Goal: Information Seeking & Learning: Find specific fact

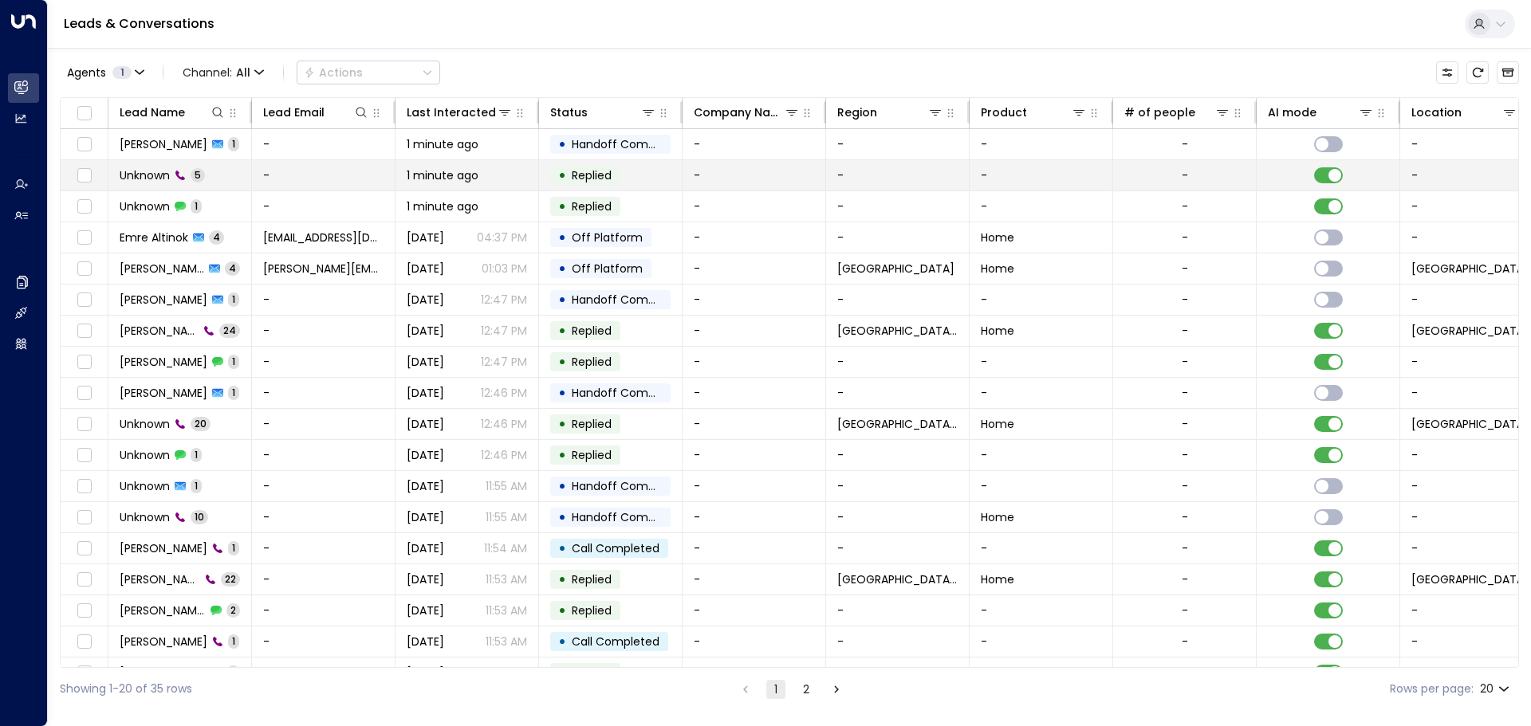
click at [138, 170] on span "Unknown" at bounding box center [145, 175] width 50 height 16
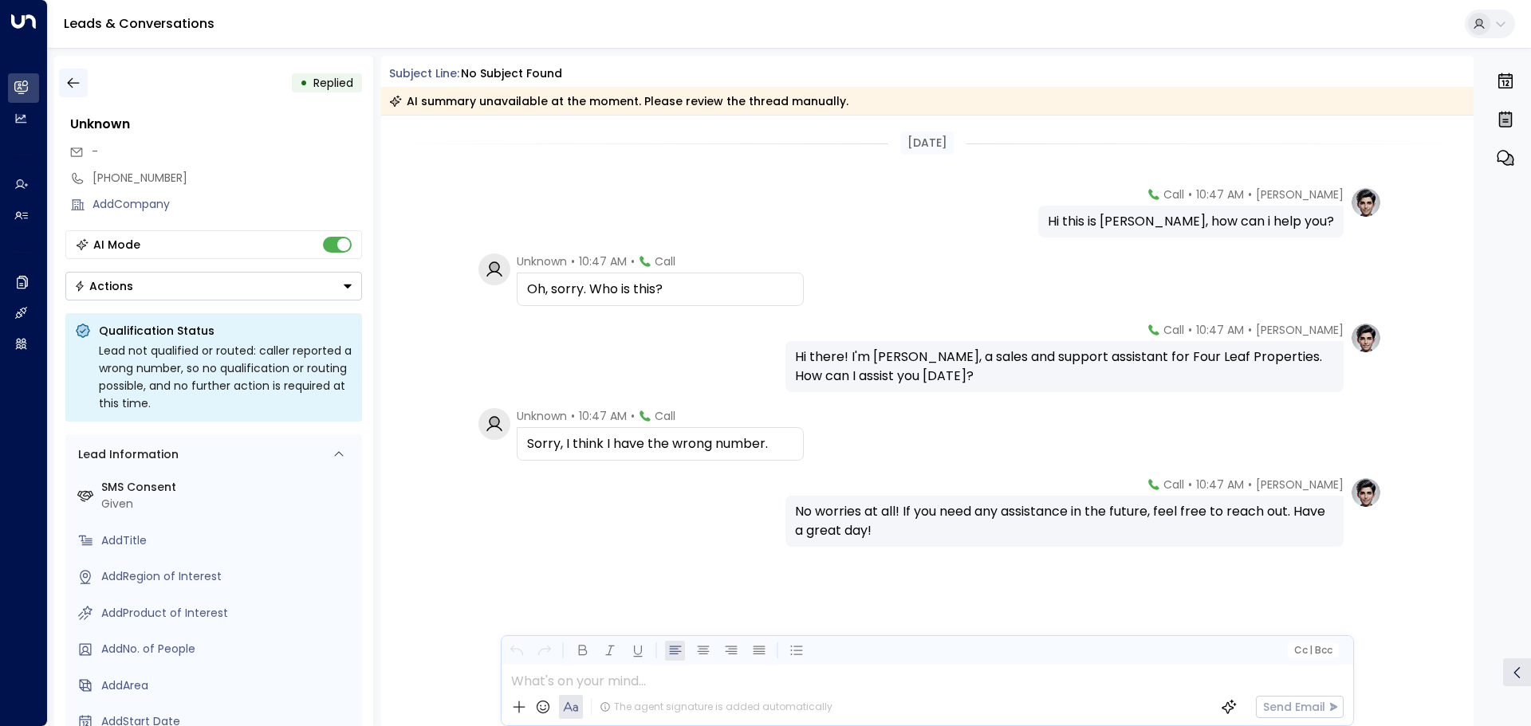
click at [73, 81] on icon "button" at bounding box center [73, 83] width 16 height 16
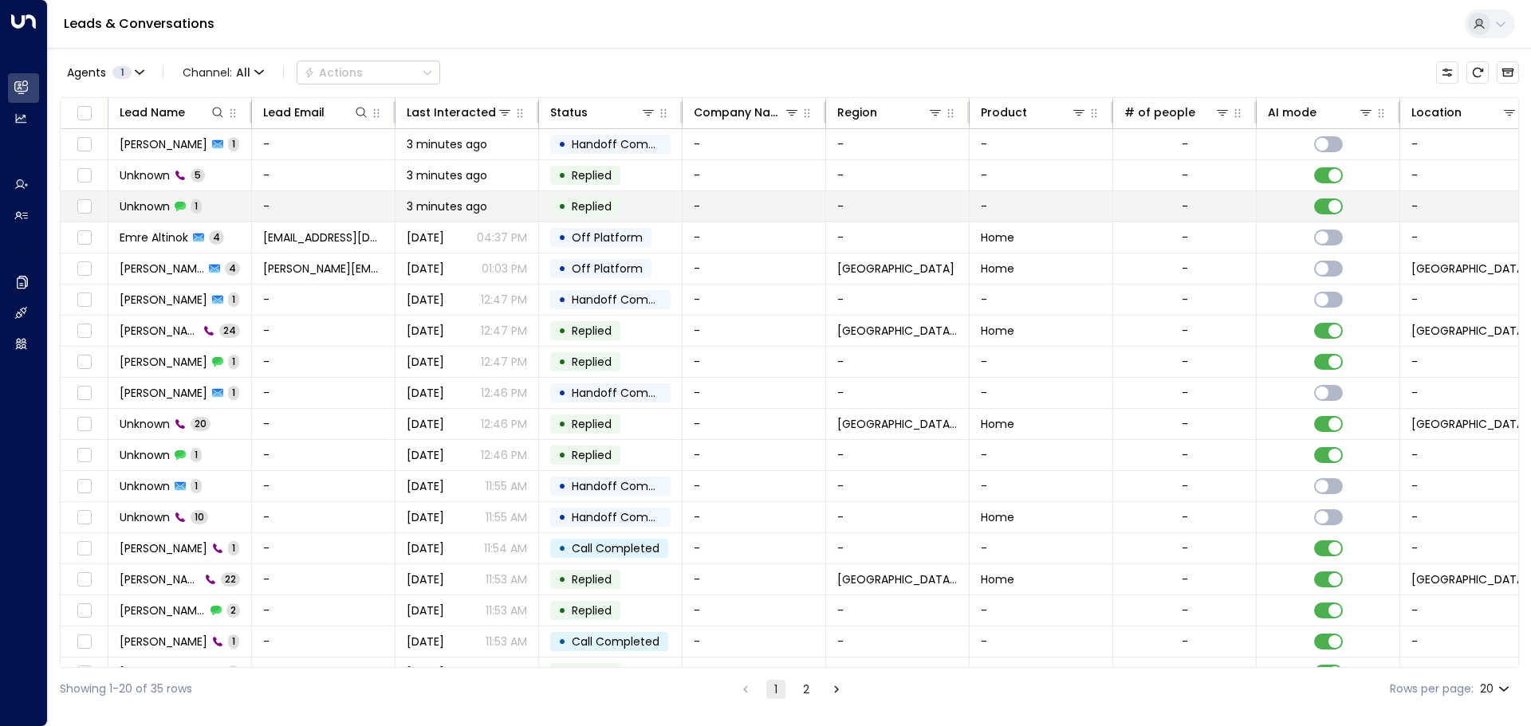
click at [226, 211] on td "Unknown 1" at bounding box center [180, 206] width 144 height 30
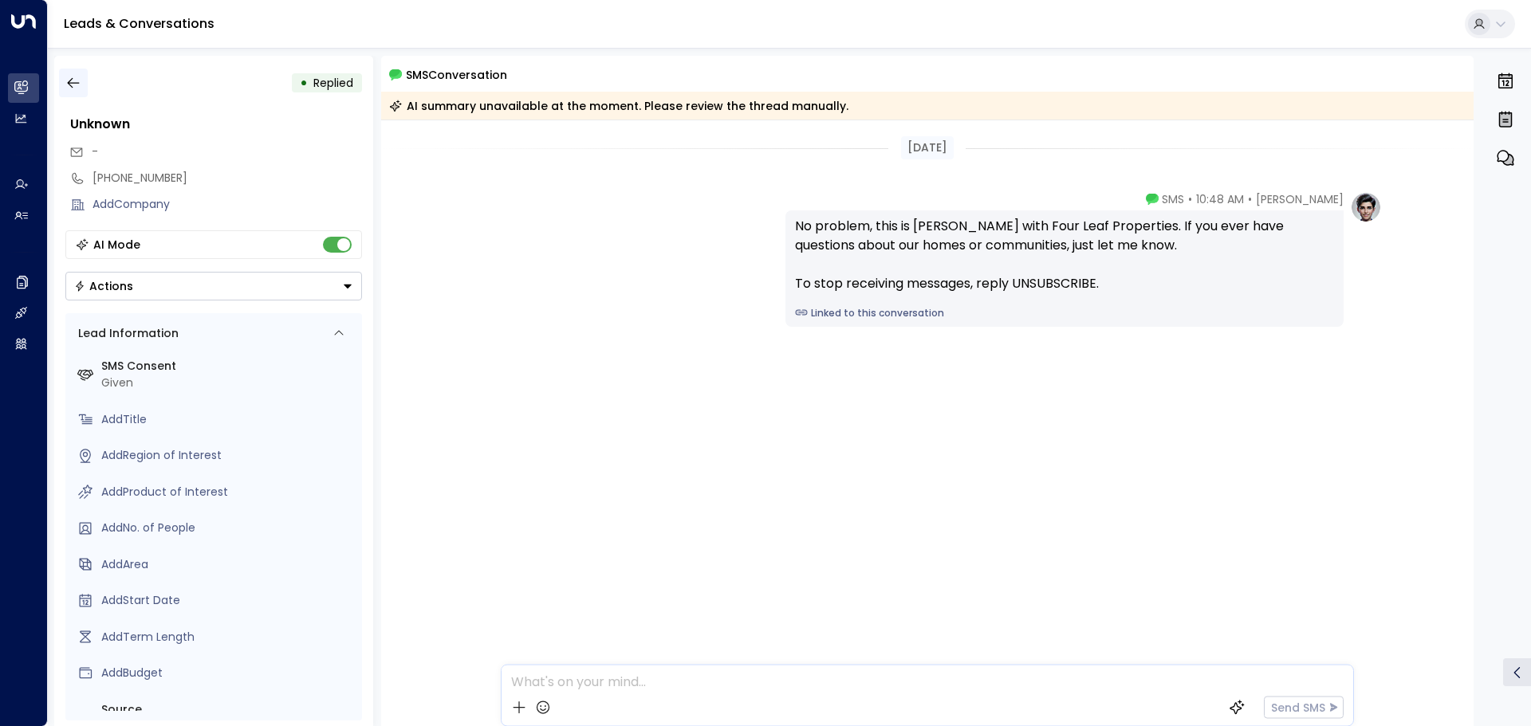
click at [64, 88] on button "button" at bounding box center [73, 83] width 29 height 29
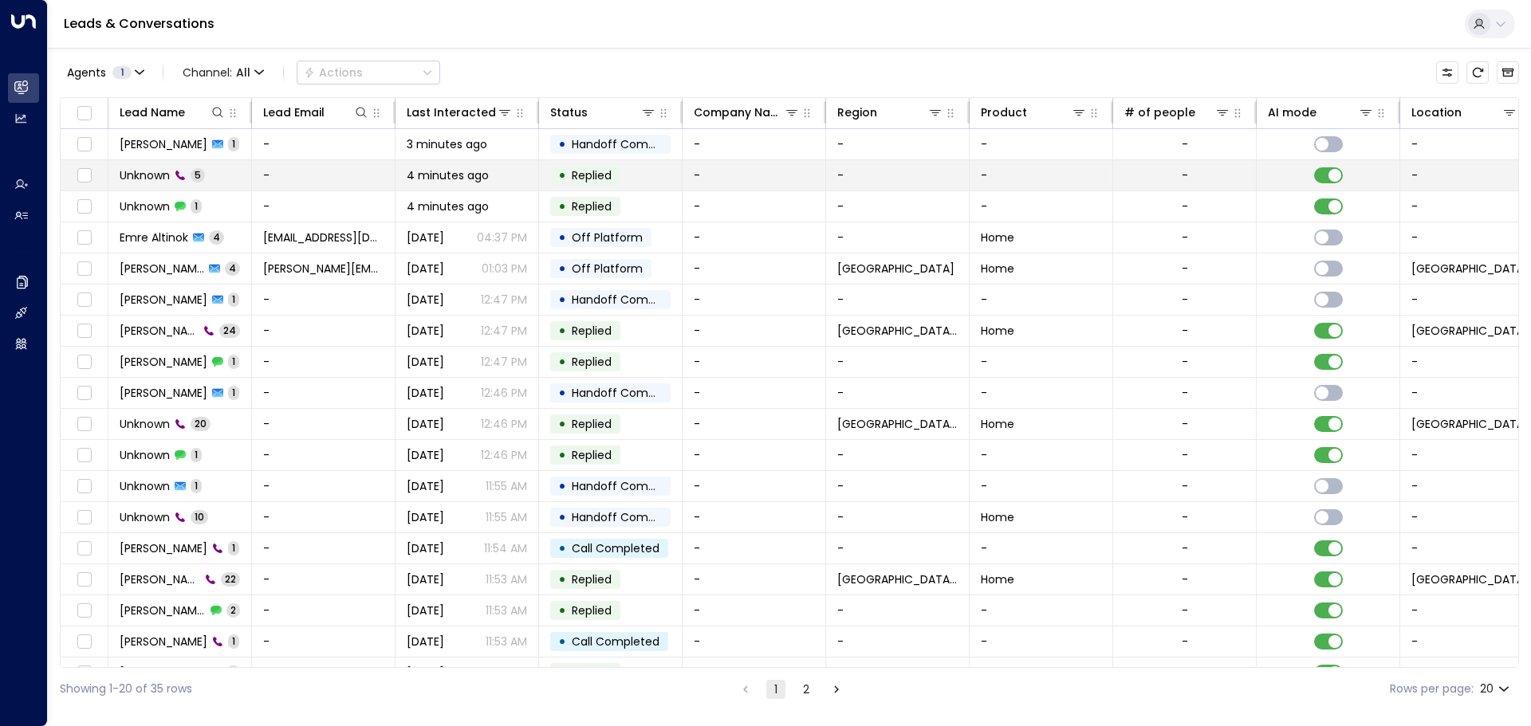
click at [227, 175] on td "Unknown 5" at bounding box center [180, 175] width 144 height 30
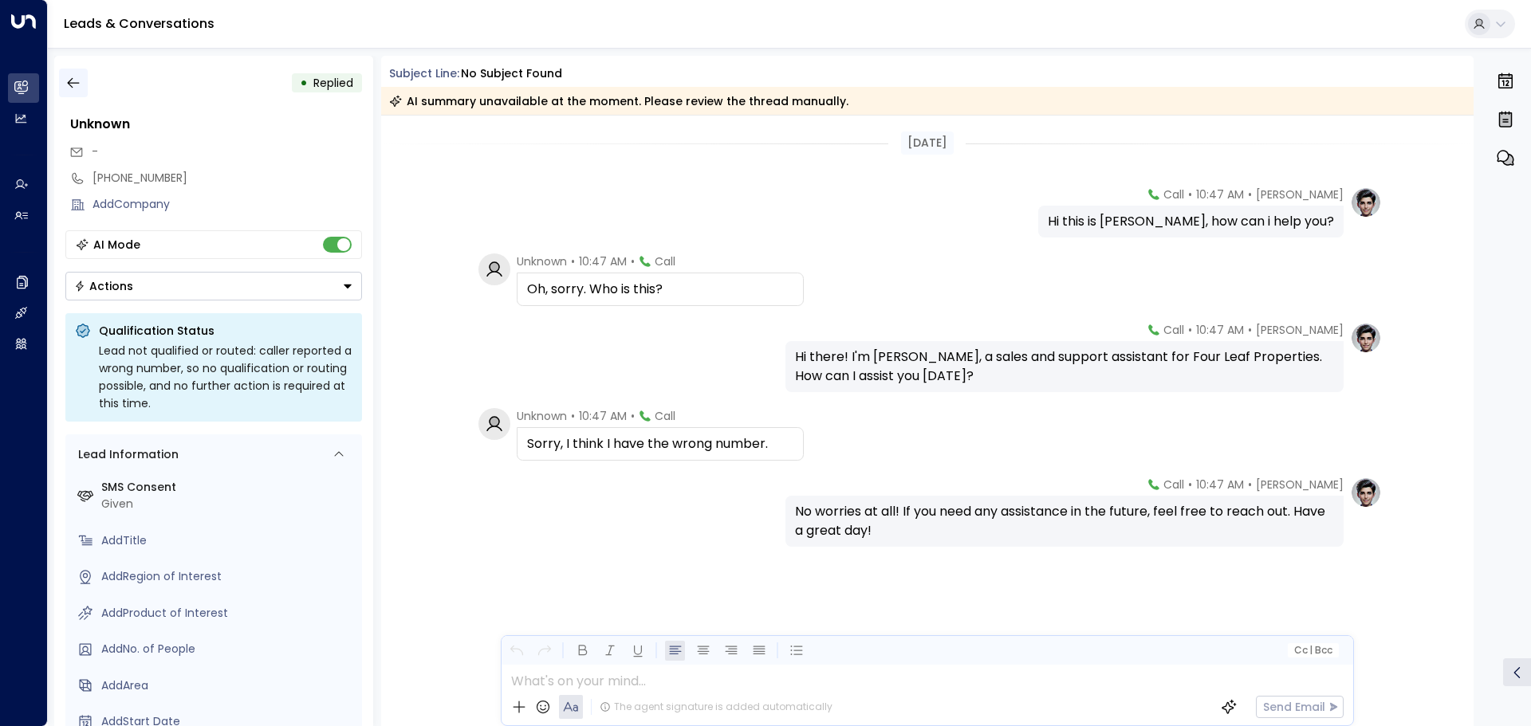
click at [76, 78] on icon "button" at bounding box center [73, 83] width 16 height 16
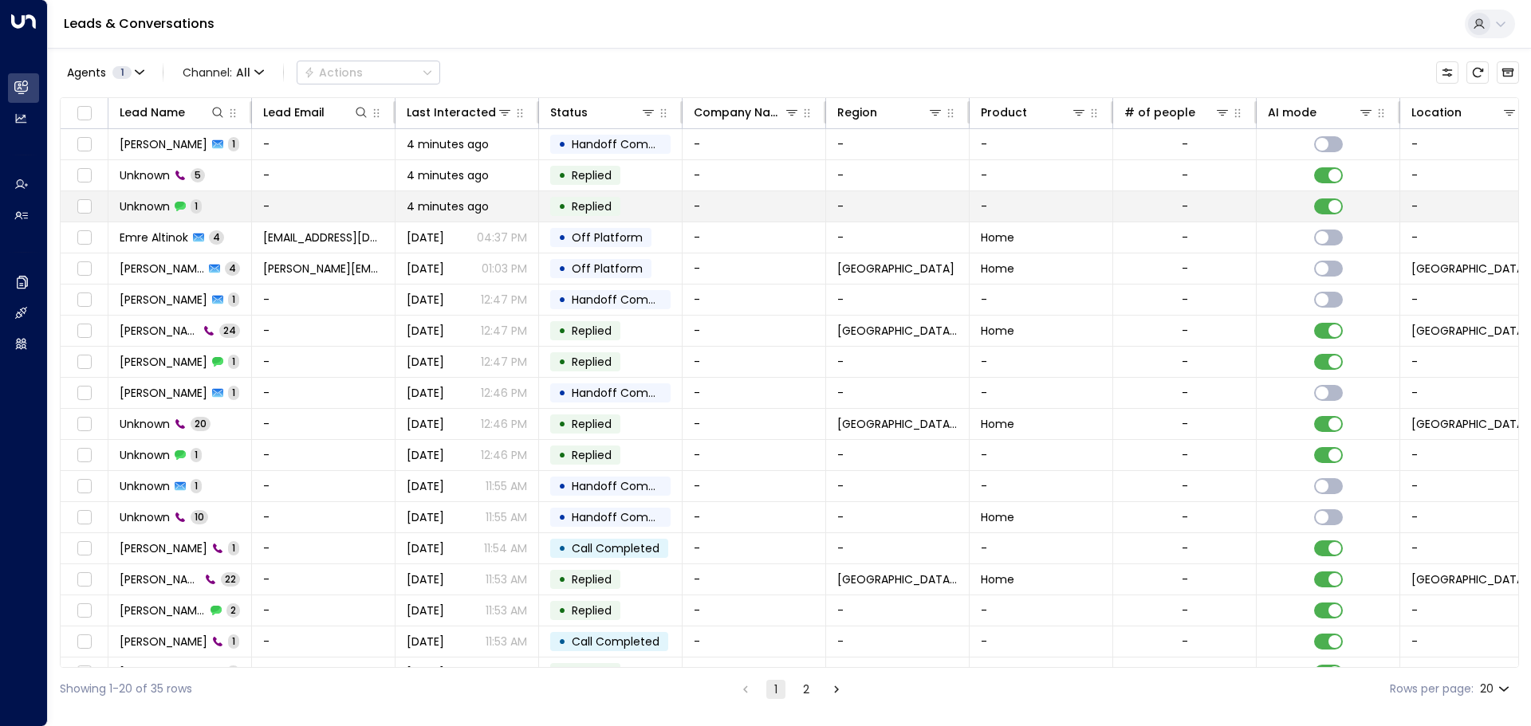
click at [209, 210] on td "Unknown 1" at bounding box center [180, 206] width 144 height 30
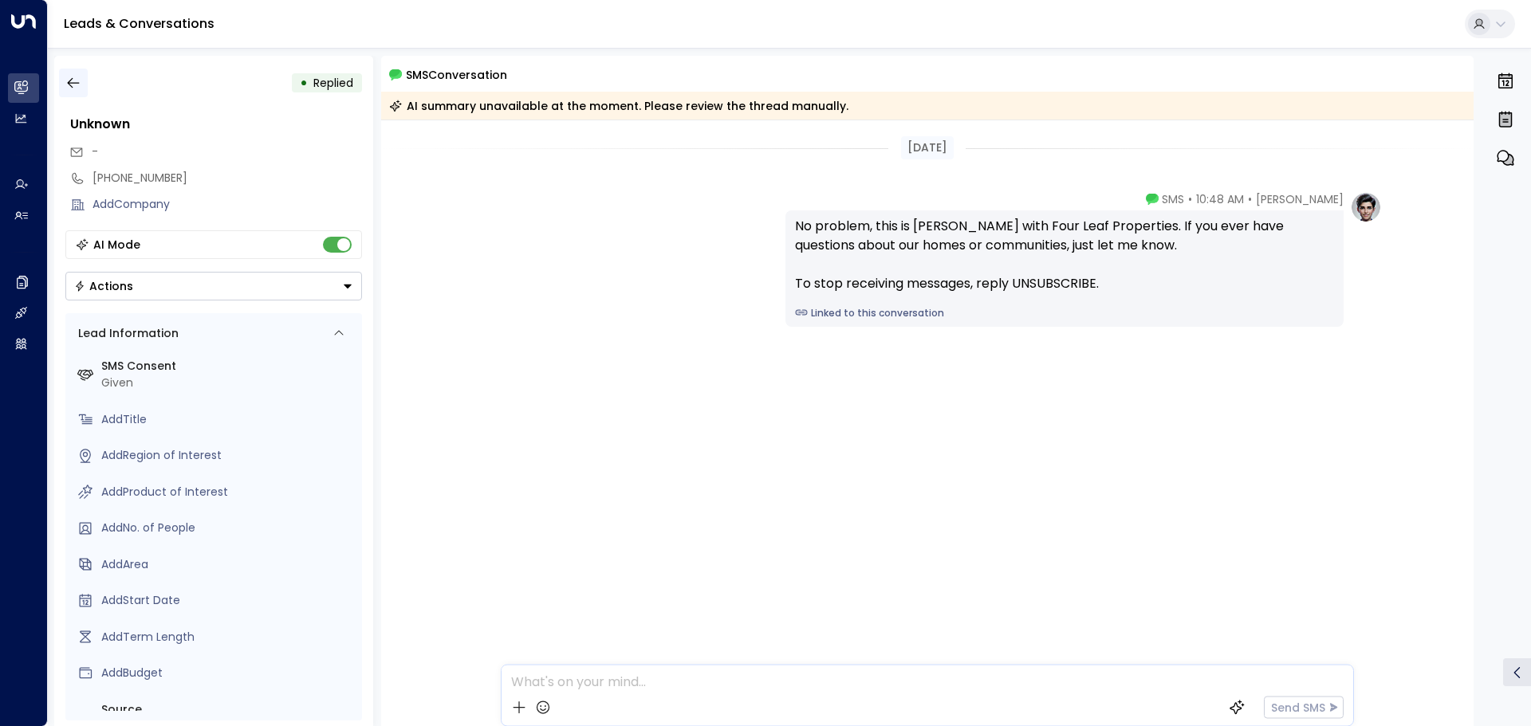
click at [77, 75] on icon "button" at bounding box center [73, 83] width 16 height 16
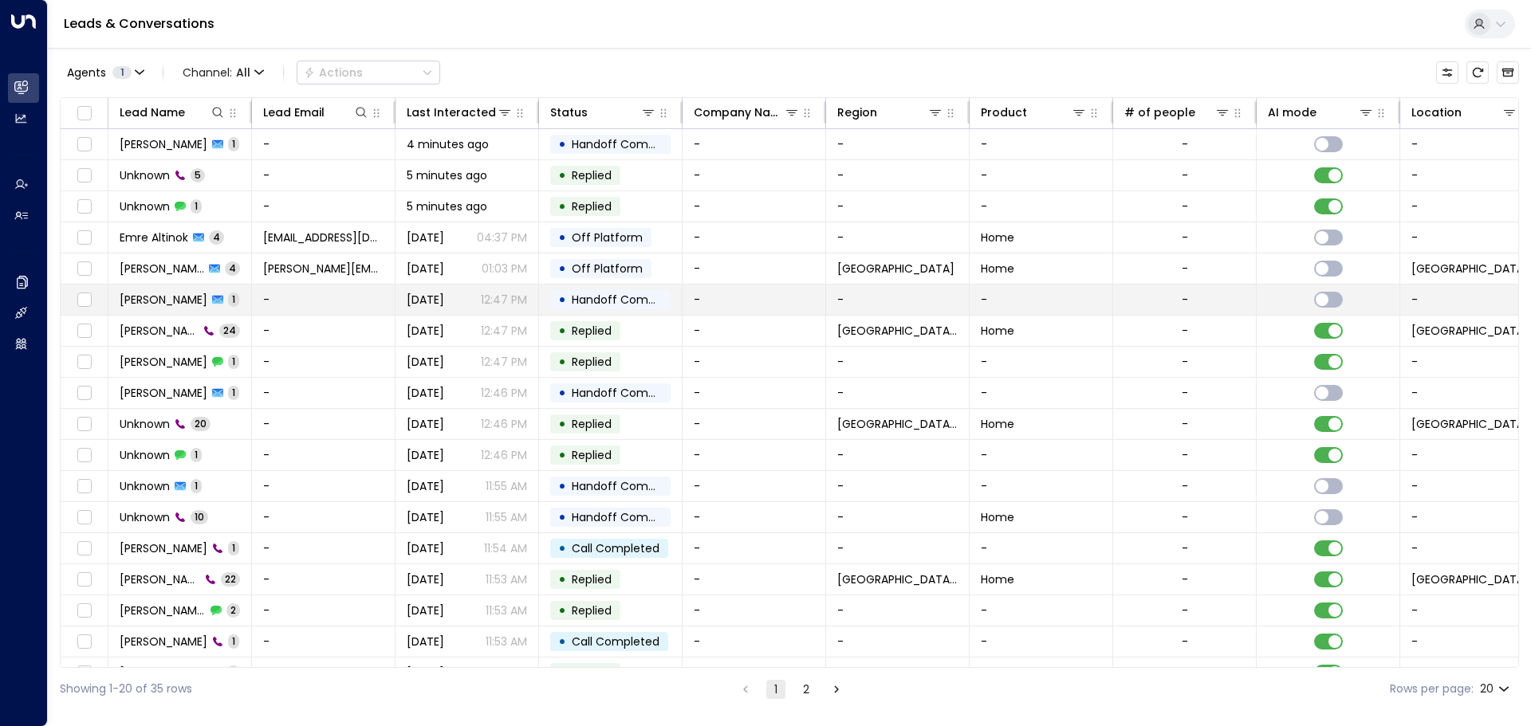
click at [207, 298] on td "[PERSON_NAME] 1" at bounding box center [180, 300] width 144 height 30
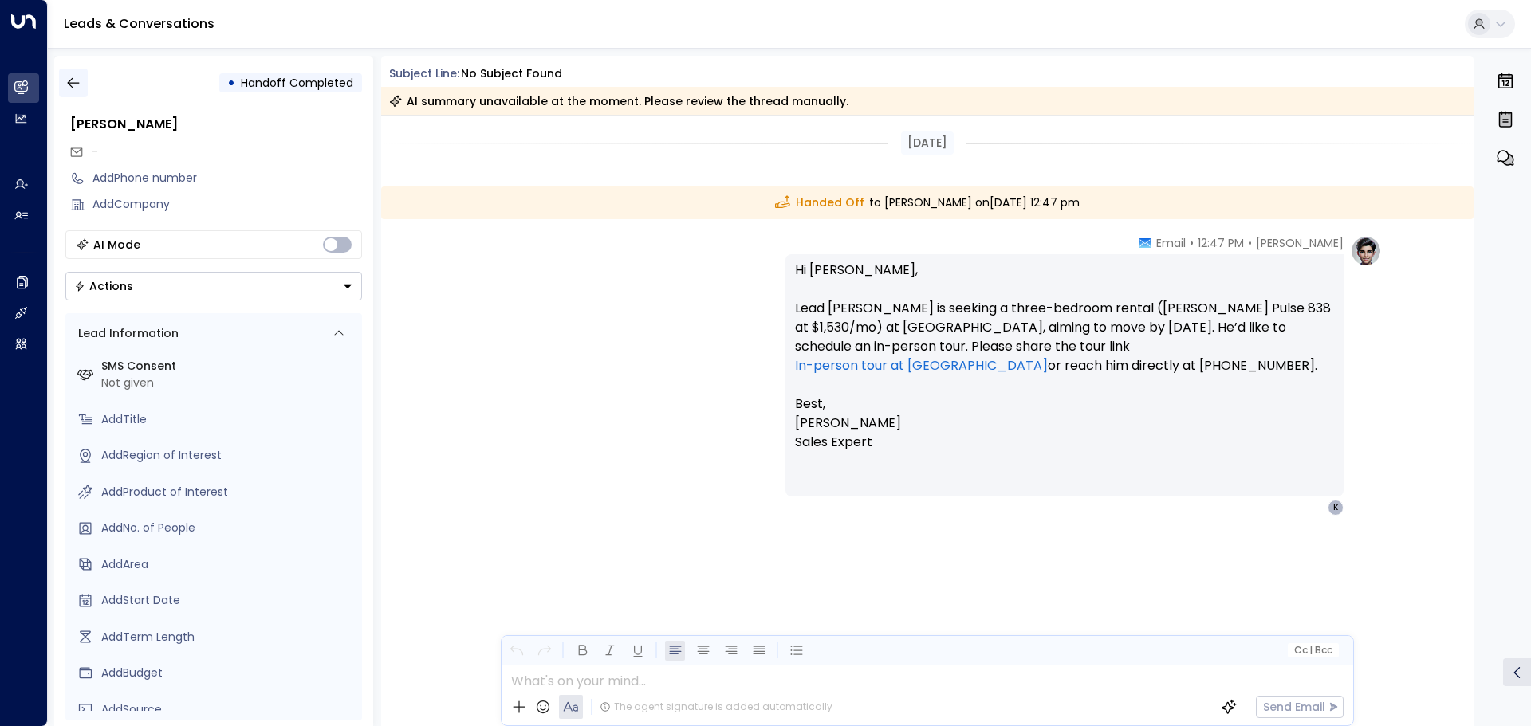
click at [72, 89] on icon "button" at bounding box center [73, 83] width 16 height 16
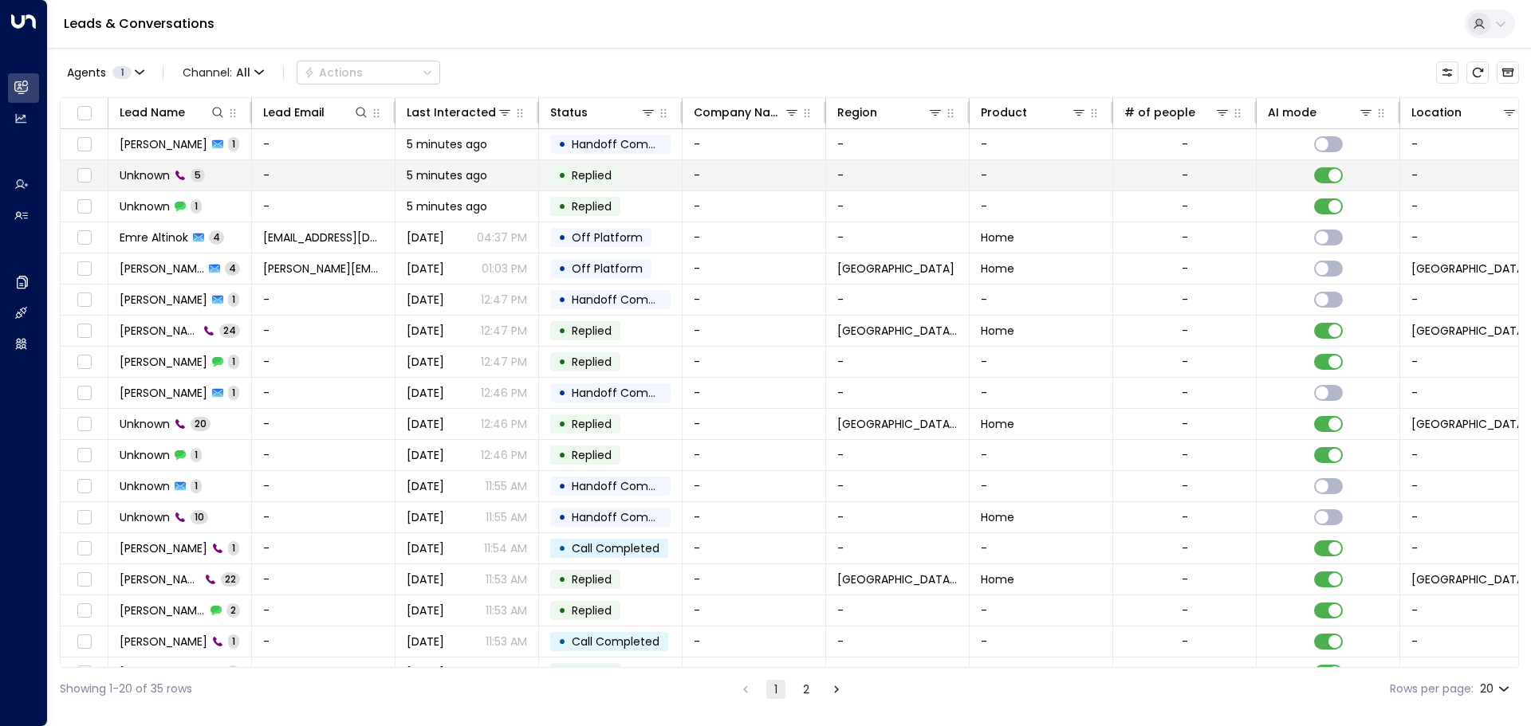
click at [128, 175] on span "Unknown" at bounding box center [145, 175] width 50 height 16
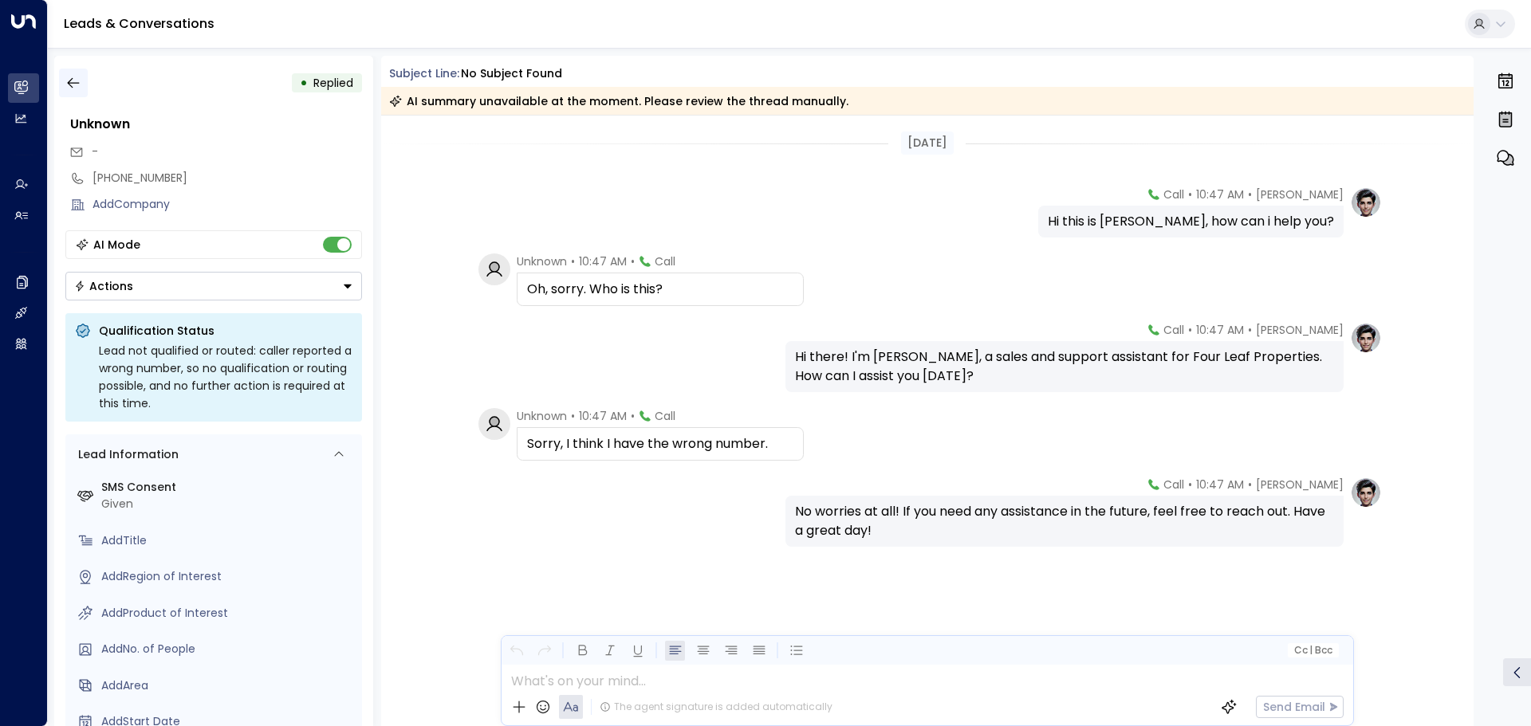
click at [77, 82] on icon "button" at bounding box center [73, 83] width 16 height 16
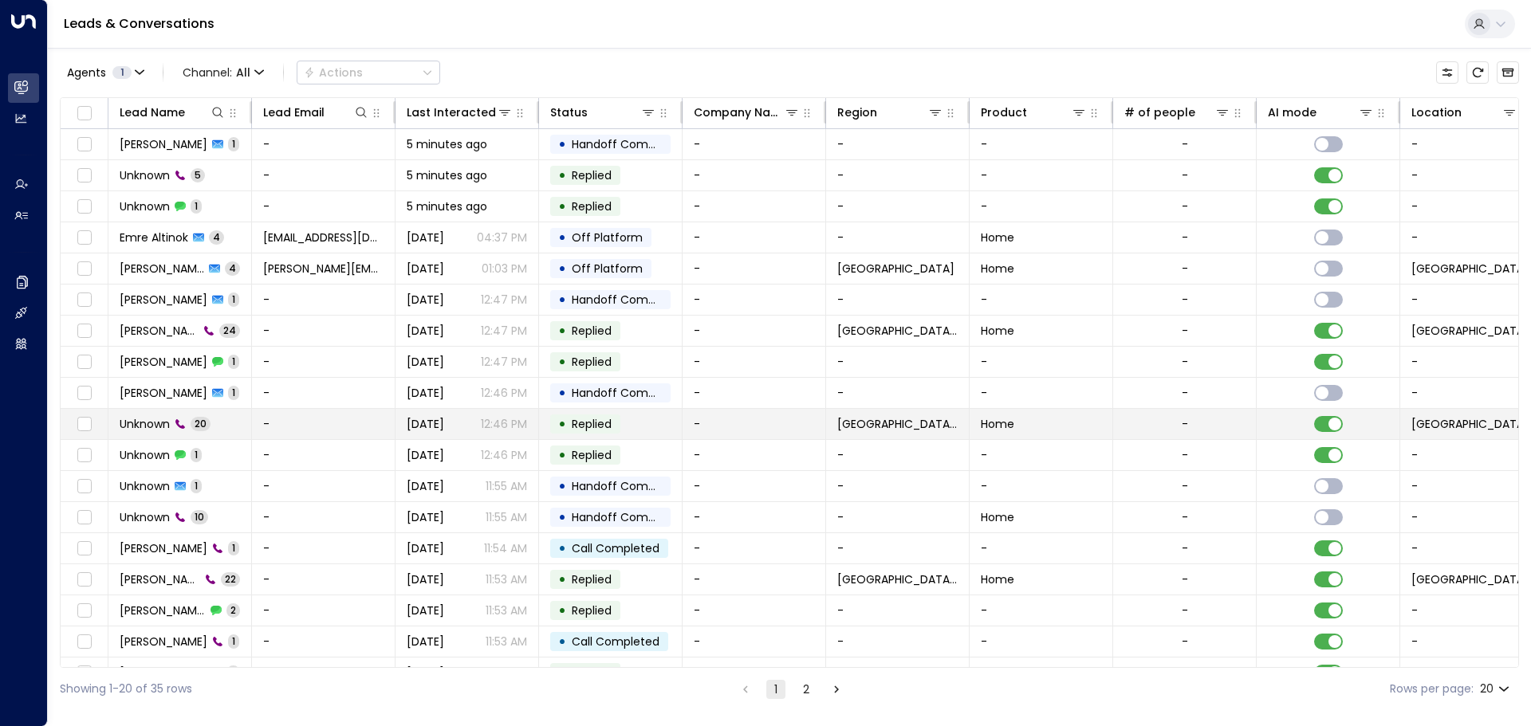
click at [142, 423] on span "Unknown" at bounding box center [145, 424] width 50 height 16
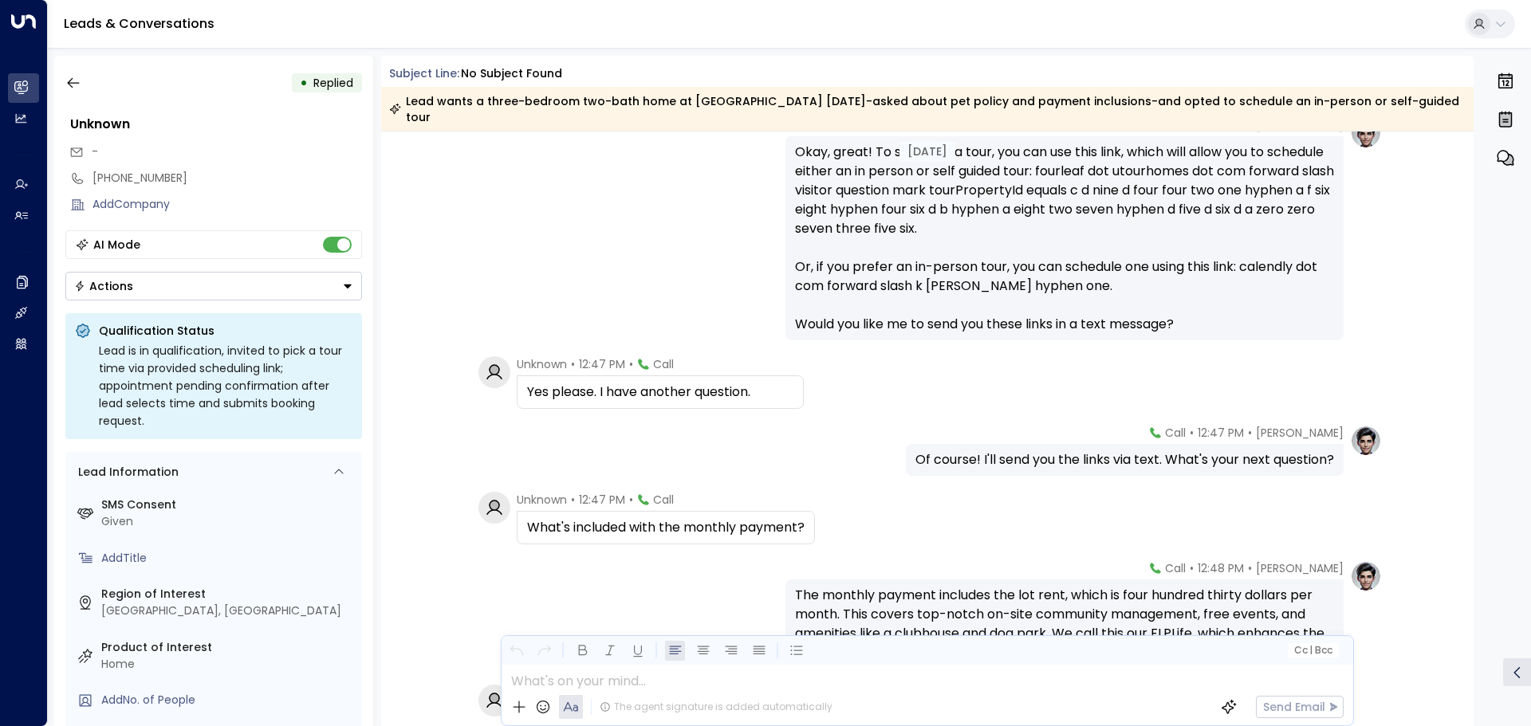
scroll to position [1194, 0]
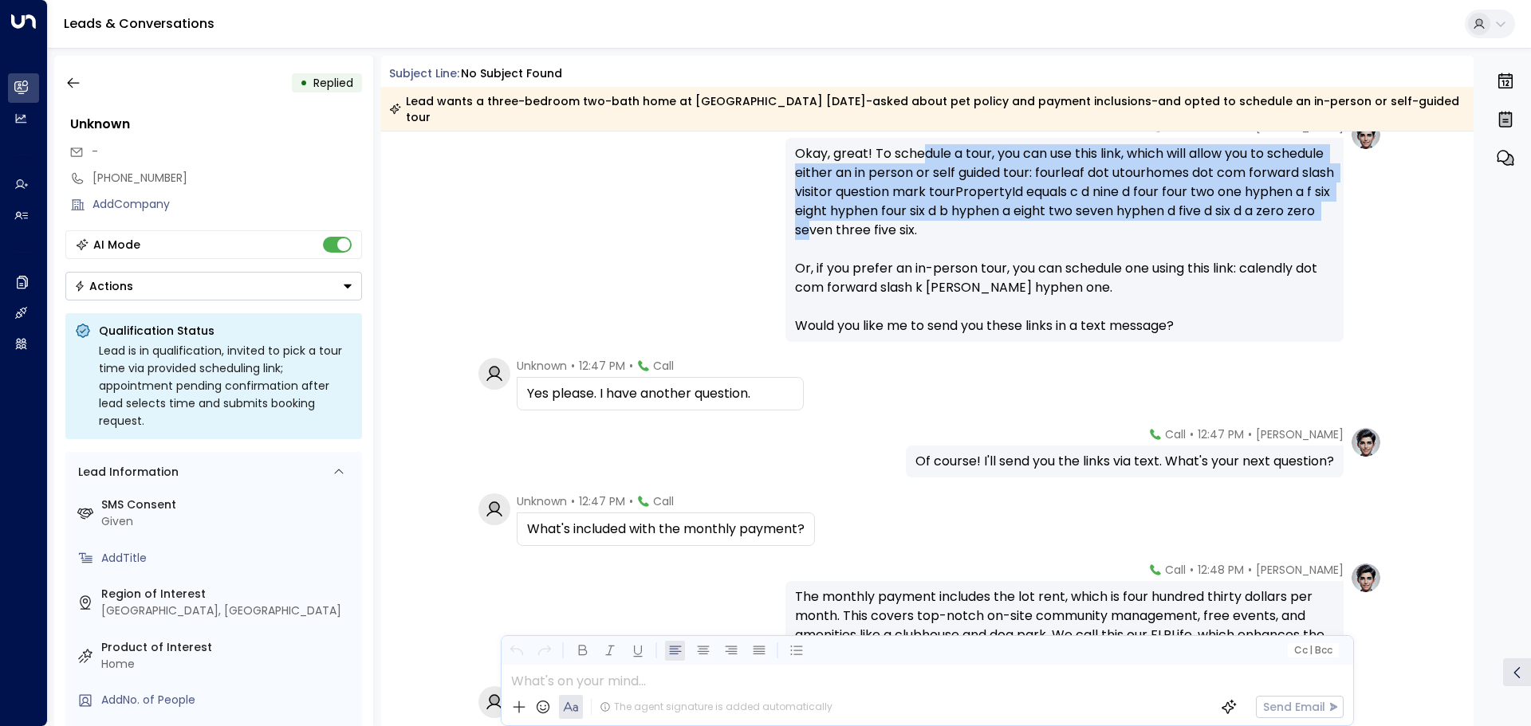
drag, startPoint x: 920, startPoint y: 159, endPoint x: 920, endPoint y: 226, distance: 66.2
click at [920, 226] on div "Okay, great! To schedule a tour, you can use this link, which will allow you to…" at bounding box center [1064, 239] width 539 height 191
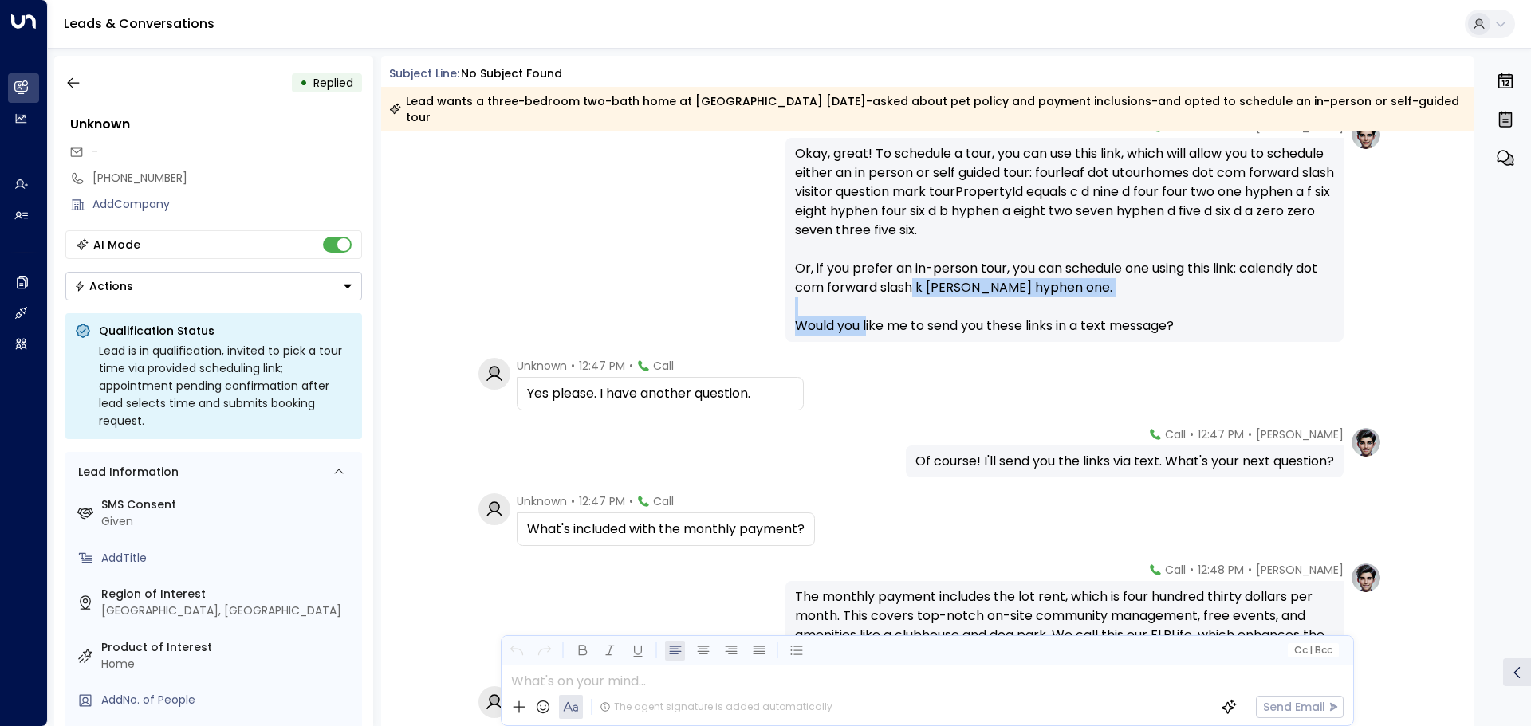
drag, startPoint x: 911, startPoint y: 325, endPoint x: 907, endPoint y: 272, distance: 52.8
click at [907, 273] on div "Okay, great! To schedule a tour, you can use this link, which will allow you to…" at bounding box center [1064, 239] width 539 height 191
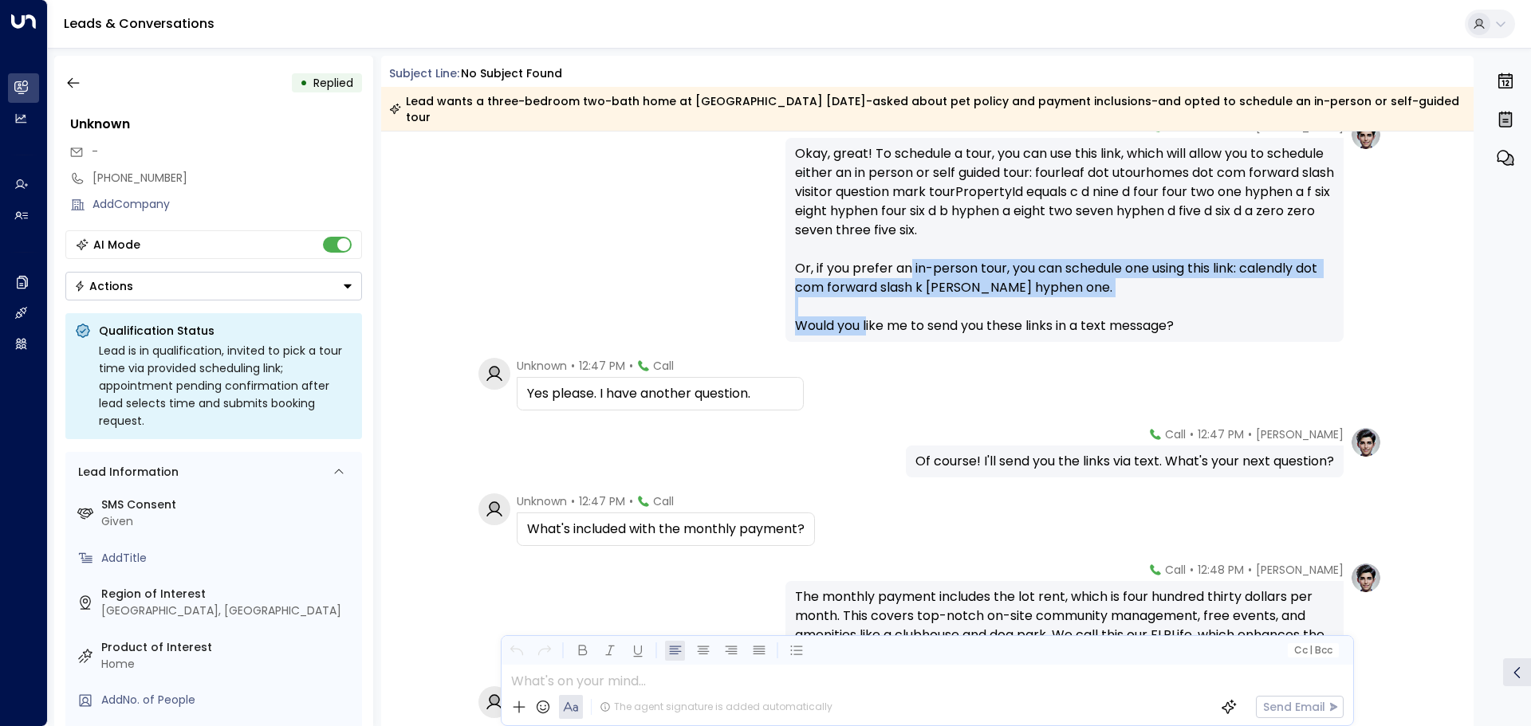
click at [907, 272] on div "Okay, great! To schedule a tour, you can use this link, which will allow you to…" at bounding box center [1064, 239] width 539 height 191
drag, startPoint x: 903, startPoint y: 271, endPoint x: 888, endPoint y: 329, distance: 59.2
click at [888, 329] on div "Okay, great! To schedule a tour, you can use this link, which will allow you to…" at bounding box center [1064, 239] width 539 height 191
drag, startPoint x: 911, startPoint y: 325, endPoint x: 902, endPoint y: 271, distance: 54.3
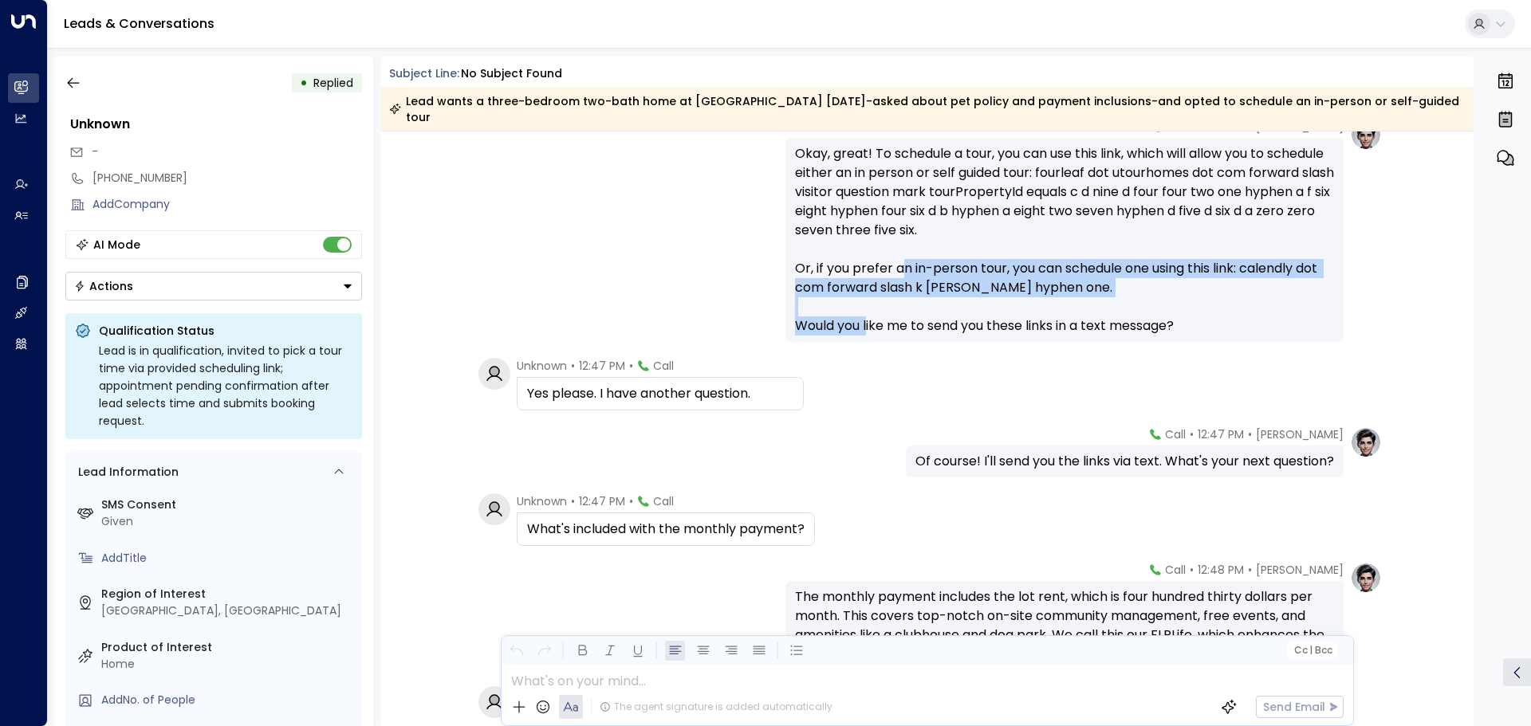
click at [902, 271] on div "Okay, great! To schedule a tour, you can use this link, which will allow you to…" at bounding box center [1064, 239] width 539 height 191
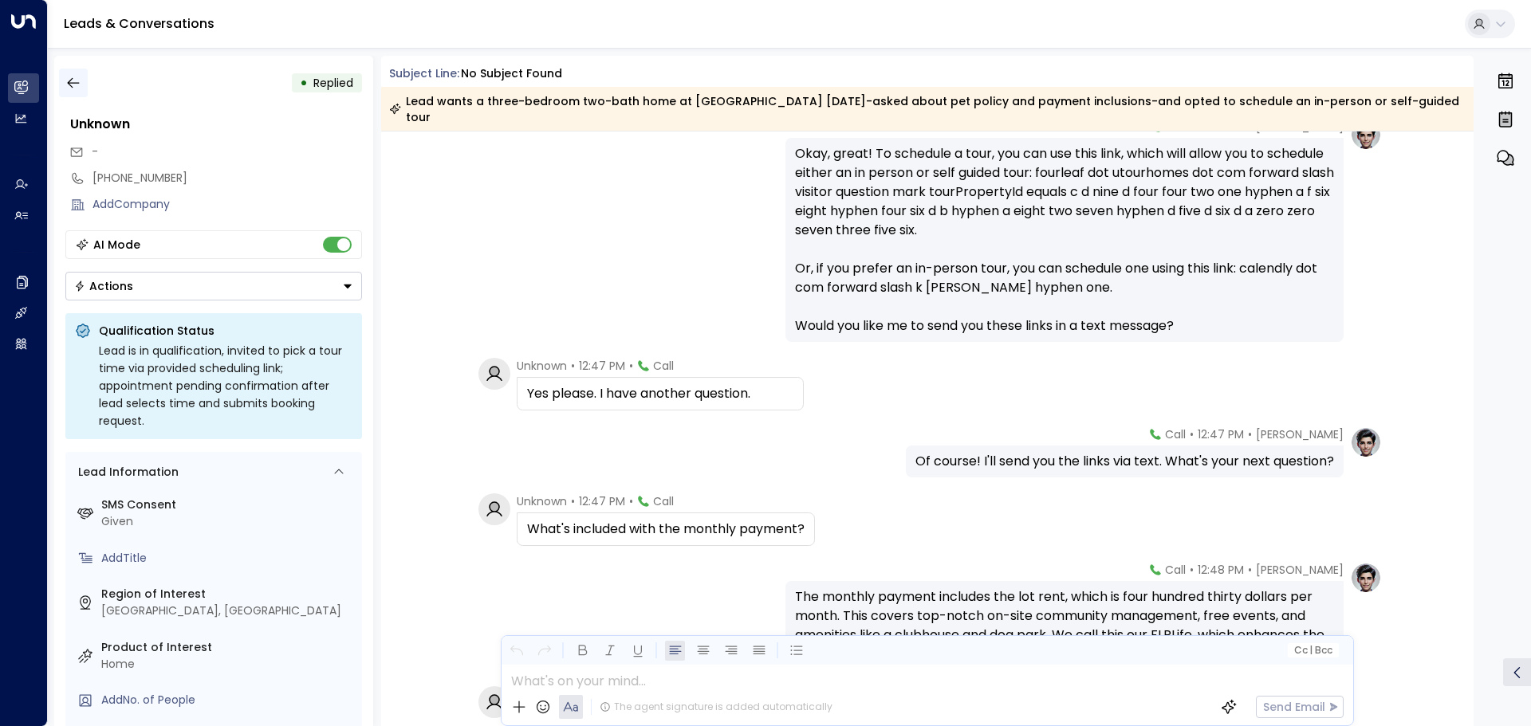
click at [82, 85] on button "button" at bounding box center [73, 83] width 29 height 29
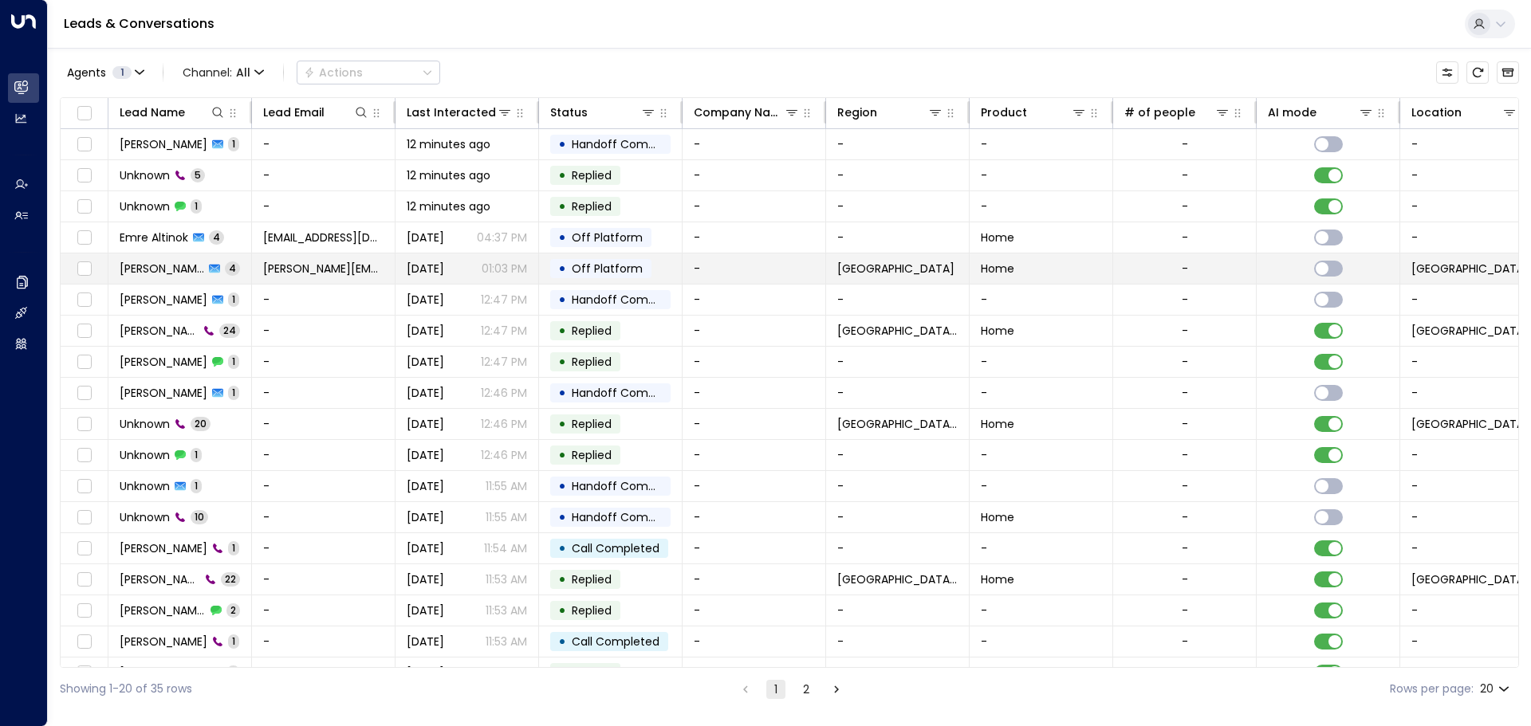
click at [165, 270] on span "[PERSON_NAME]" at bounding box center [162, 269] width 85 height 16
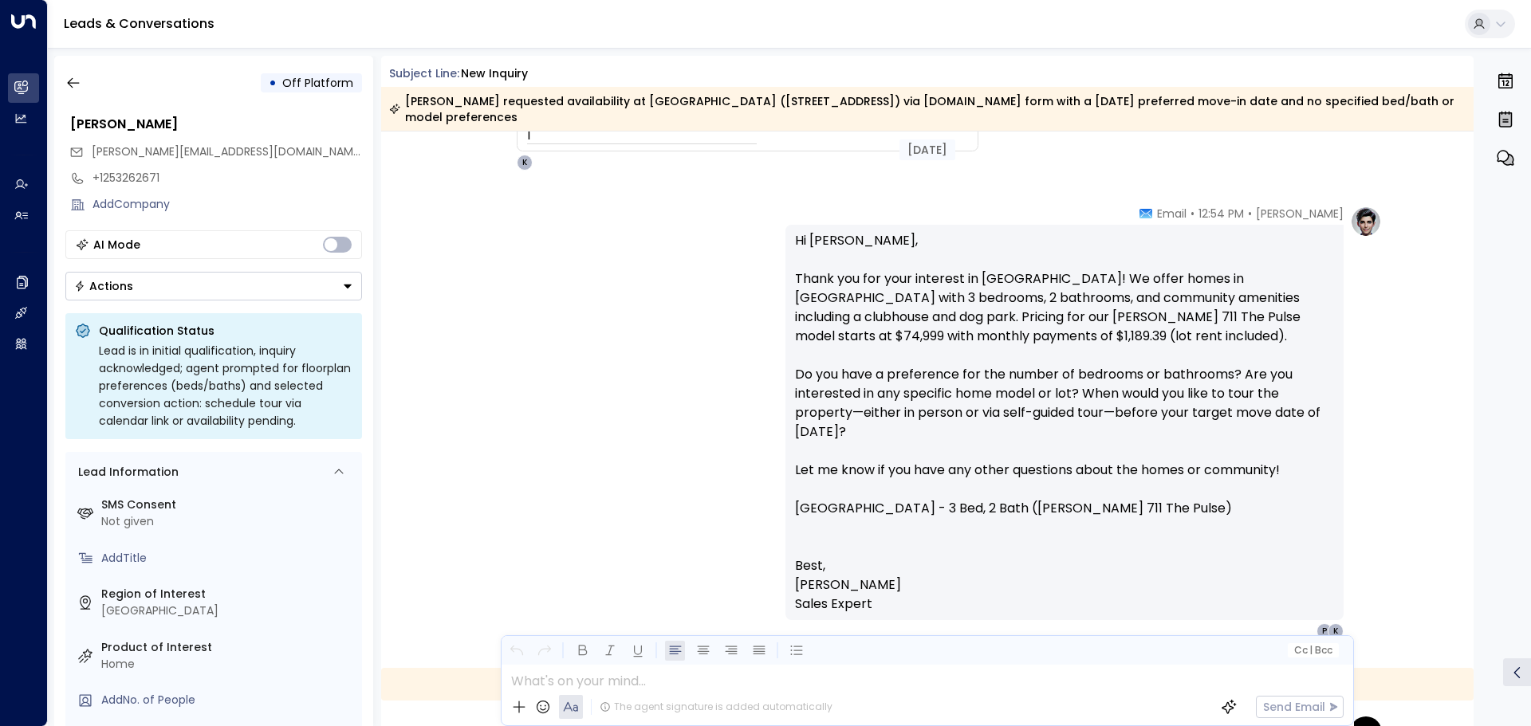
scroll to position [808, 0]
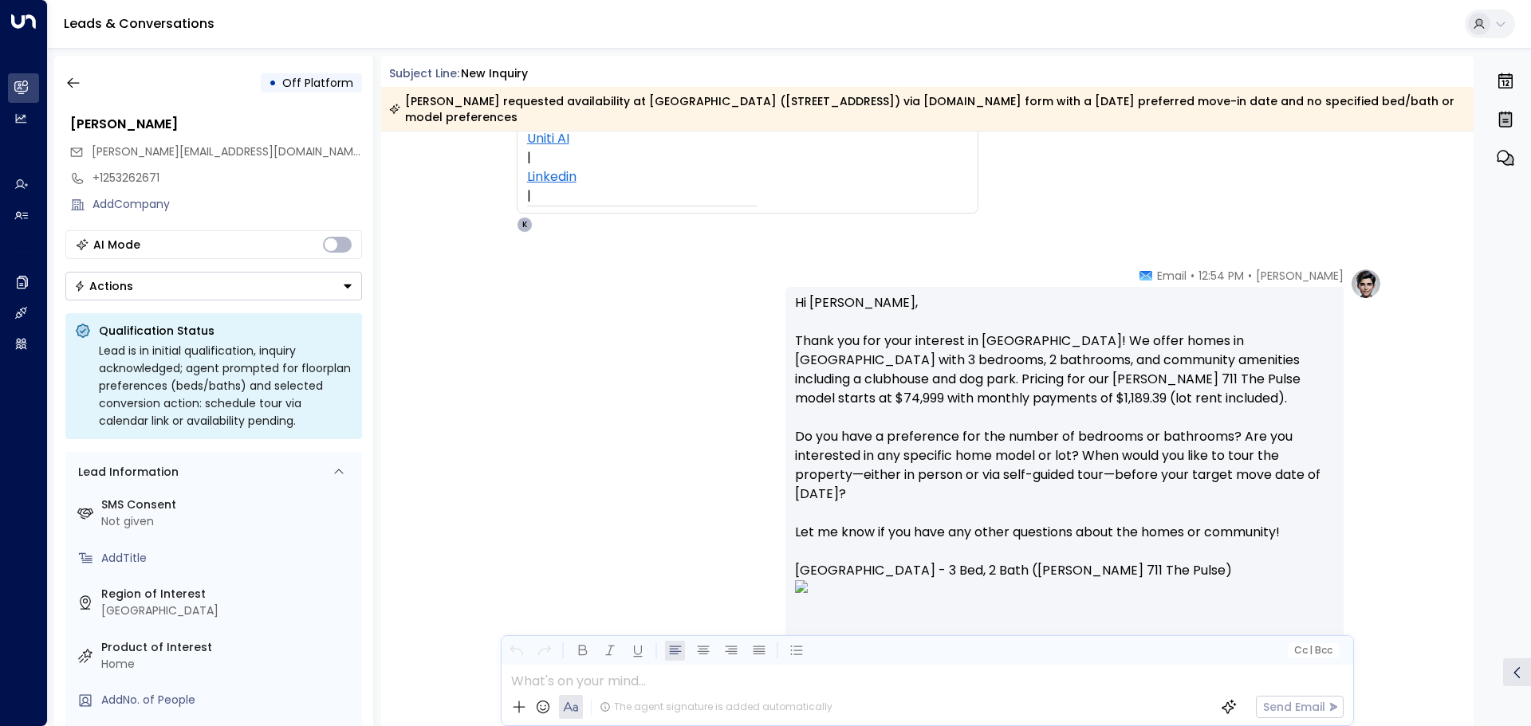
click at [927, 372] on p "Hi [PERSON_NAME], Thank you for your interest in [GEOGRAPHIC_DATA]! We offer ho…" at bounding box center [1064, 462] width 539 height 338
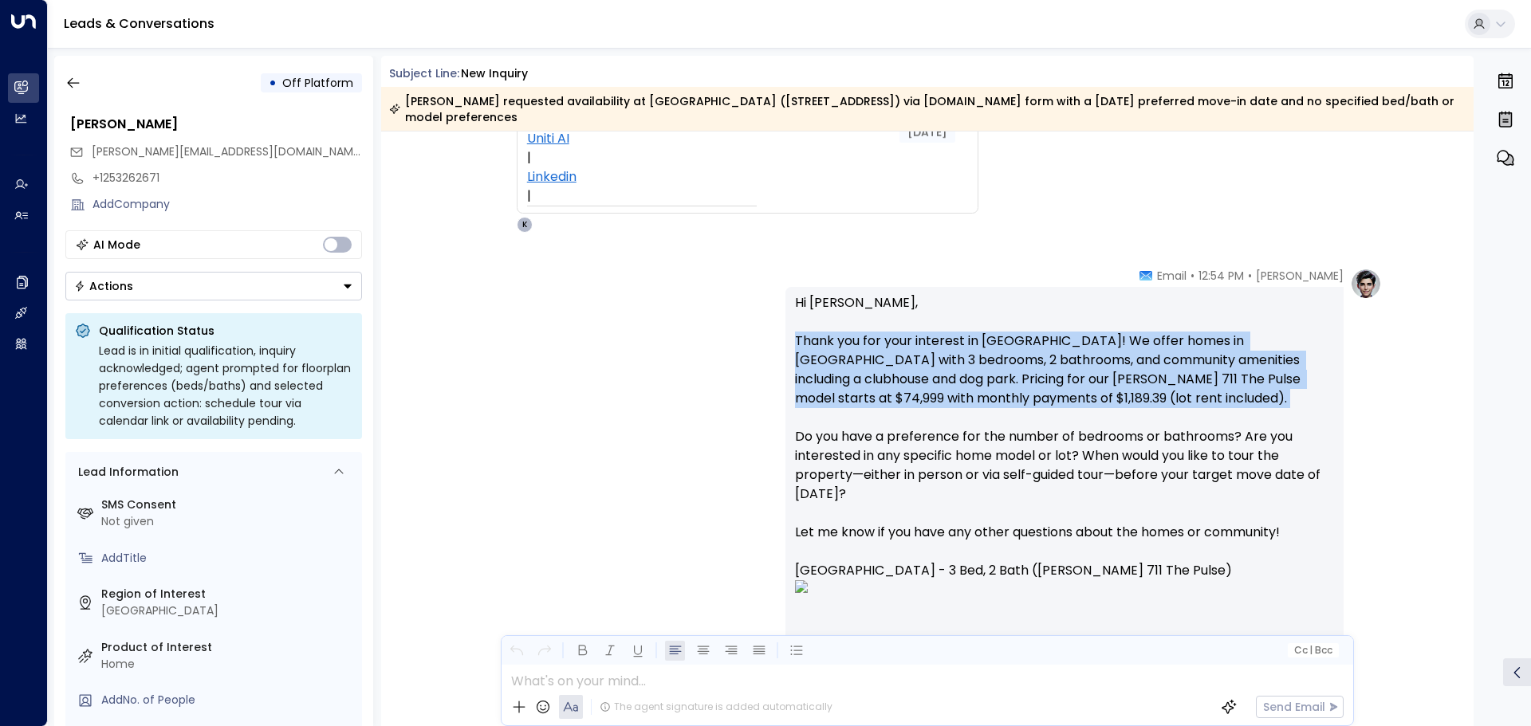
click at [927, 372] on p "Hi [PERSON_NAME], Thank you for your interest in [GEOGRAPHIC_DATA]! We offer ho…" at bounding box center [1064, 462] width 539 height 338
click at [936, 411] on p "Hi [PERSON_NAME], Thank you for your interest in [GEOGRAPHIC_DATA]! We offer ho…" at bounding box center [1064, 462] width 539 height 338
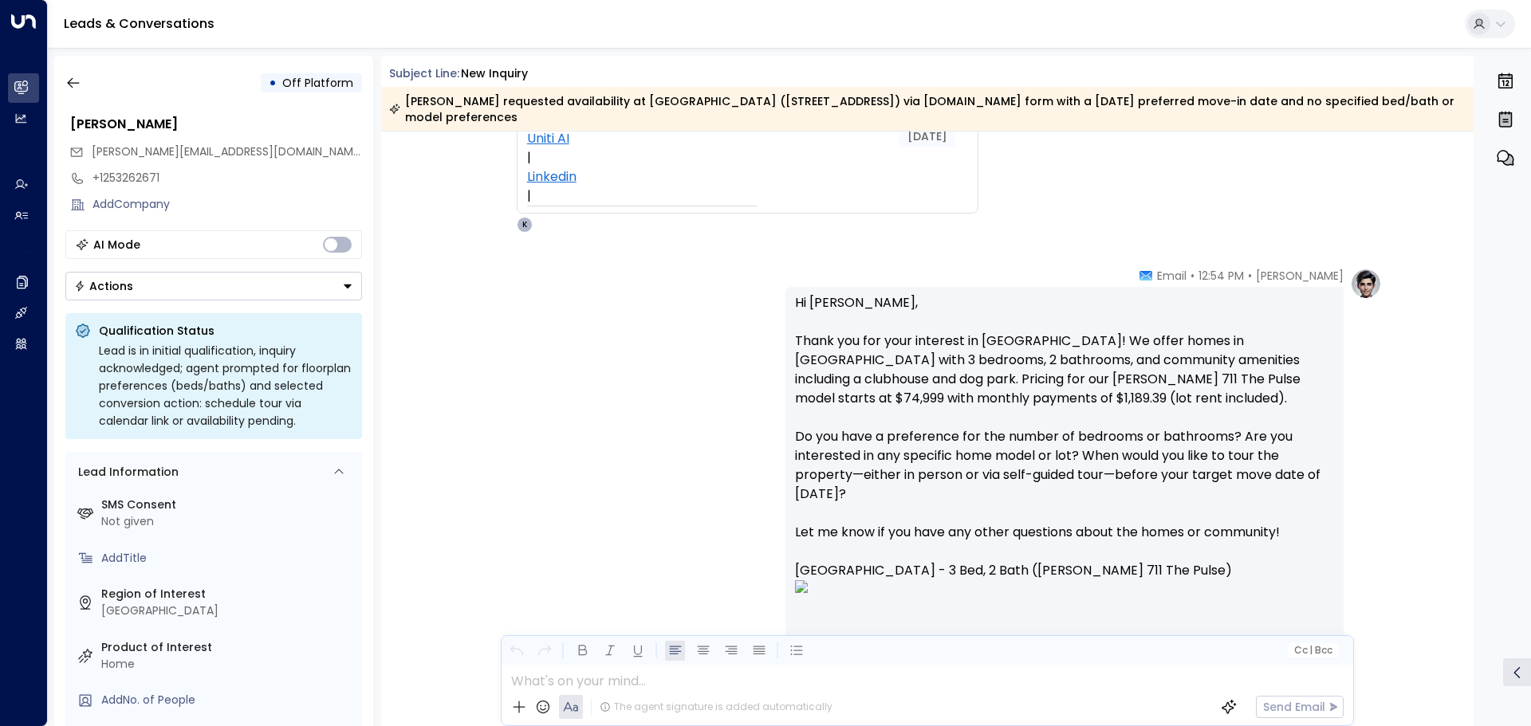
scroll to position [888, 0]
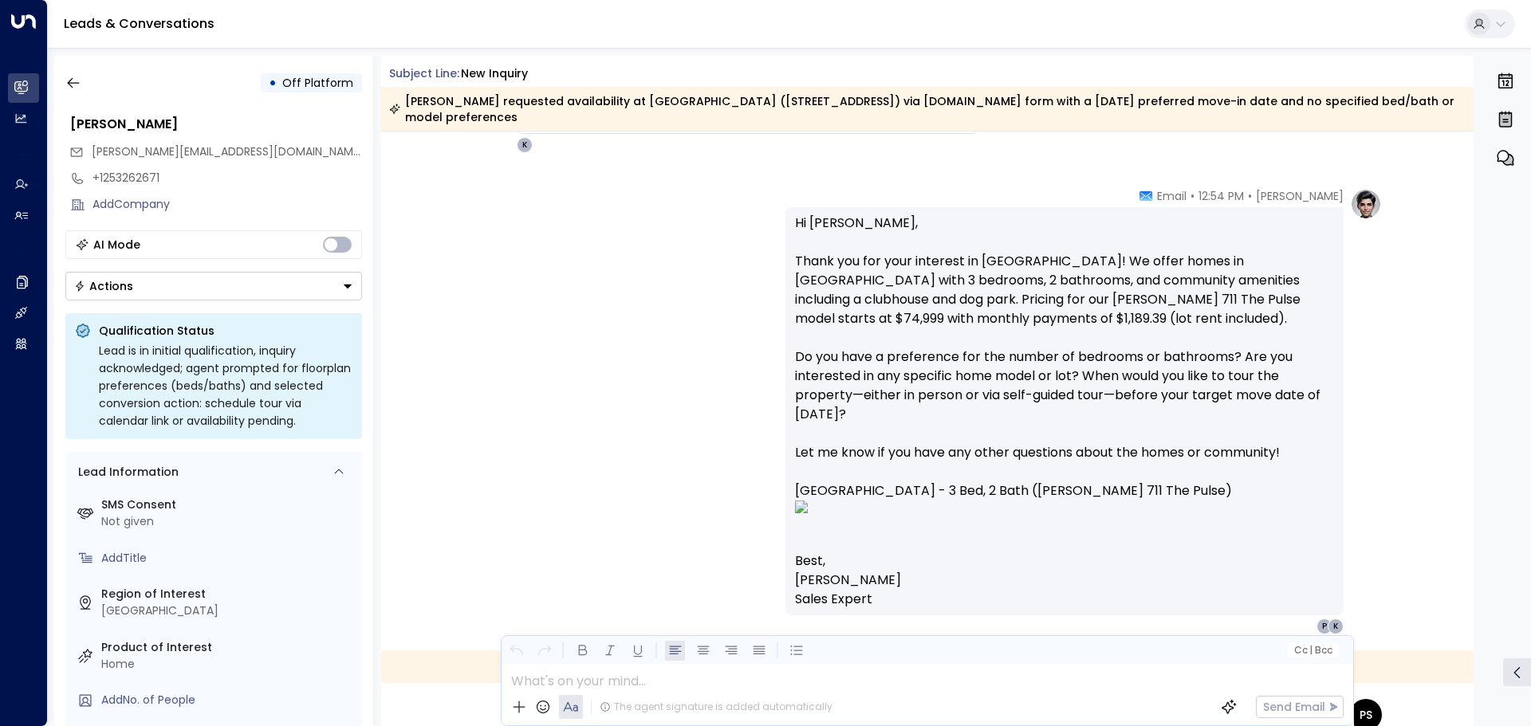
click at [822, 222] on p "Hi [PERSON_NAME], Thank you for your interest in [GEOGRAPHIC_DATA]! We offer ho…" at bounding box center [1064, 383] width 539 height 338
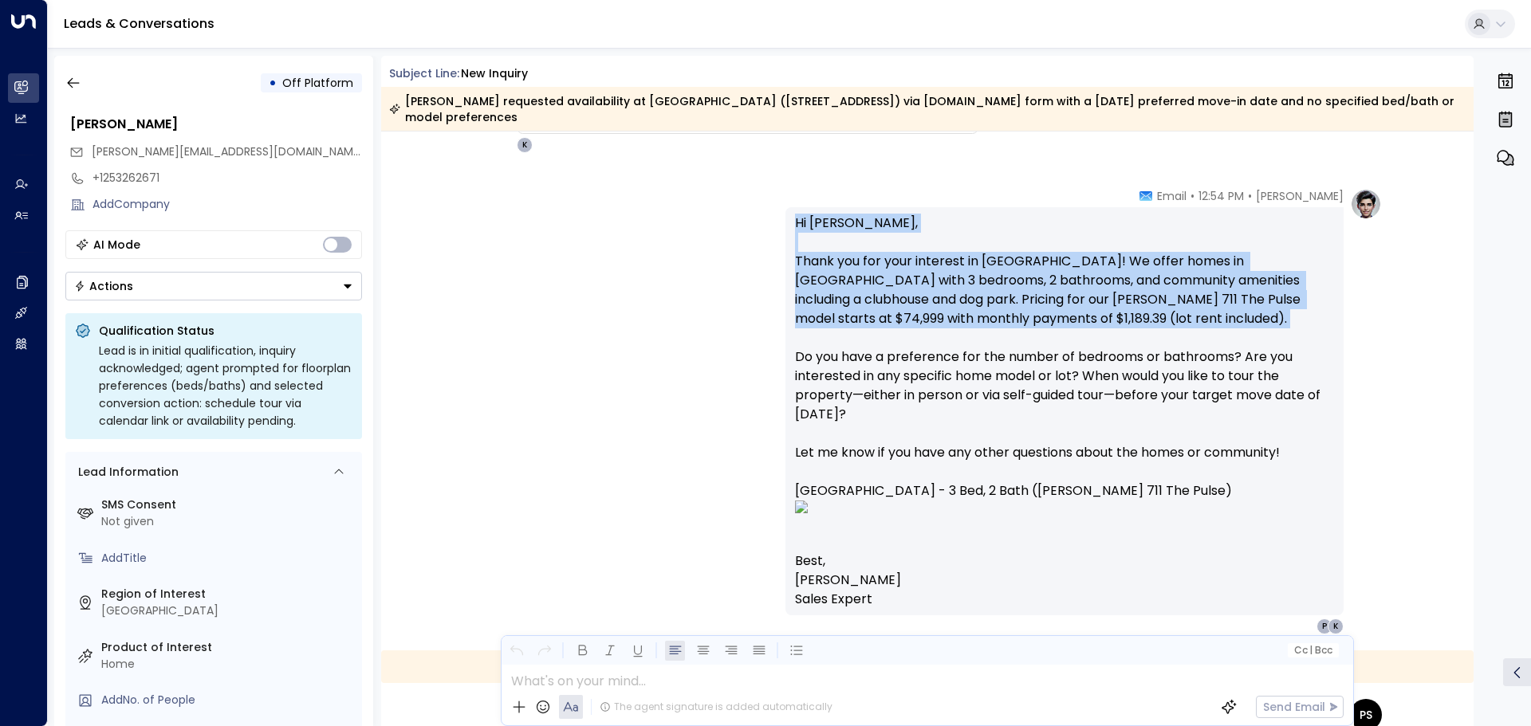
drag, startPoint x: 822, startPoint y: 222, endPoint x: 822, endPoint y: 264, distance: 41.5
click at [822, 264] on p "Hi [PERSON_NAME], Thank you for your interest in [GEOGRAPHIC_DATA]! We offer ho…" at bounding box center [1064, 383] width 539 height 338
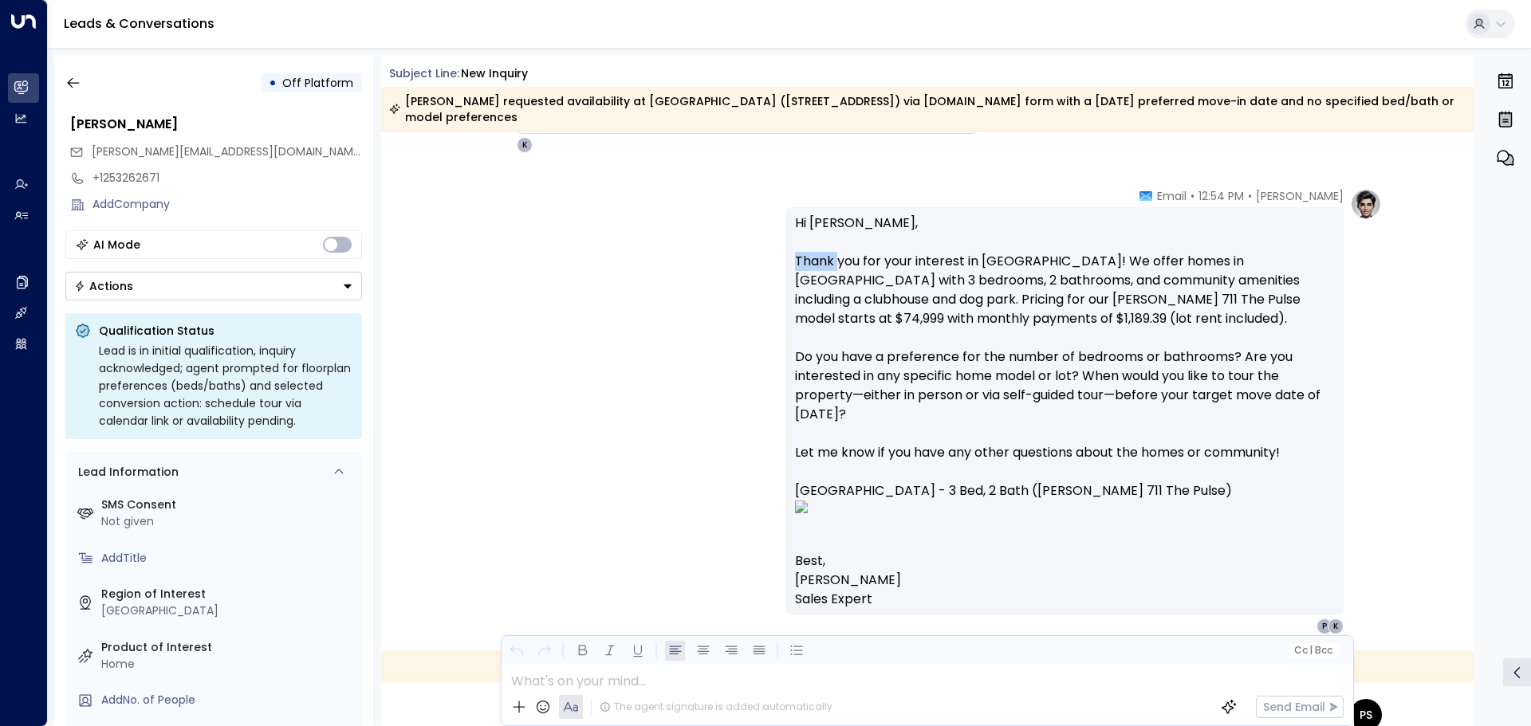
click at [822, 264] on p "Hi [PERSON_NAME], Thank you for your interest in [GEOGRAPHIC_DATA]! We offer ho…" at bounding box center [1064, 383] width 539 height 338
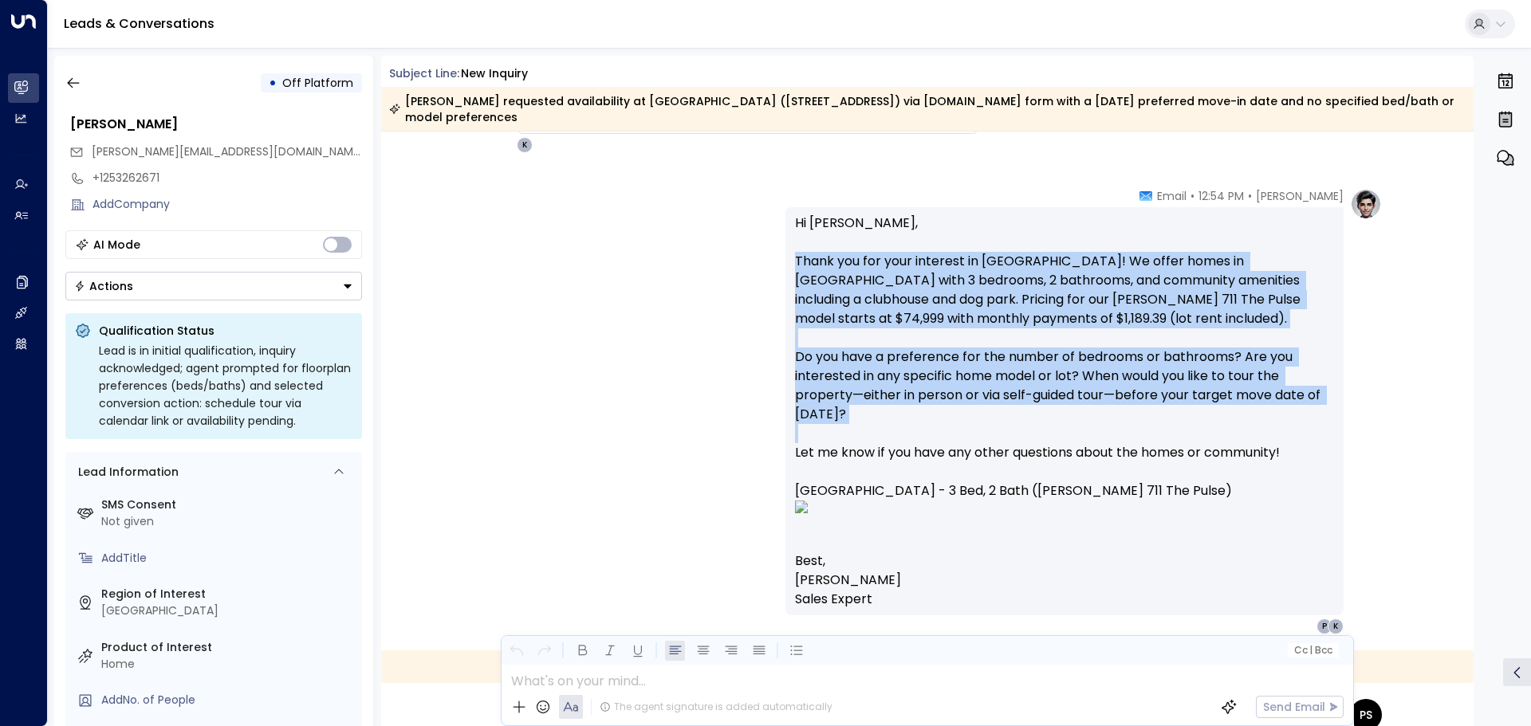
drag, startPoint x: 822, startPoint y: 264, endPoint x: 805, endPoint y: 439, distance: 176.2
click at [805, 439] on p "Hi [PERSON_NAME], Thank you for your interest in [GEOGRAPHIC_DATA]! We offer ho…" at bounding box center [1064, 383] width 539 height 338
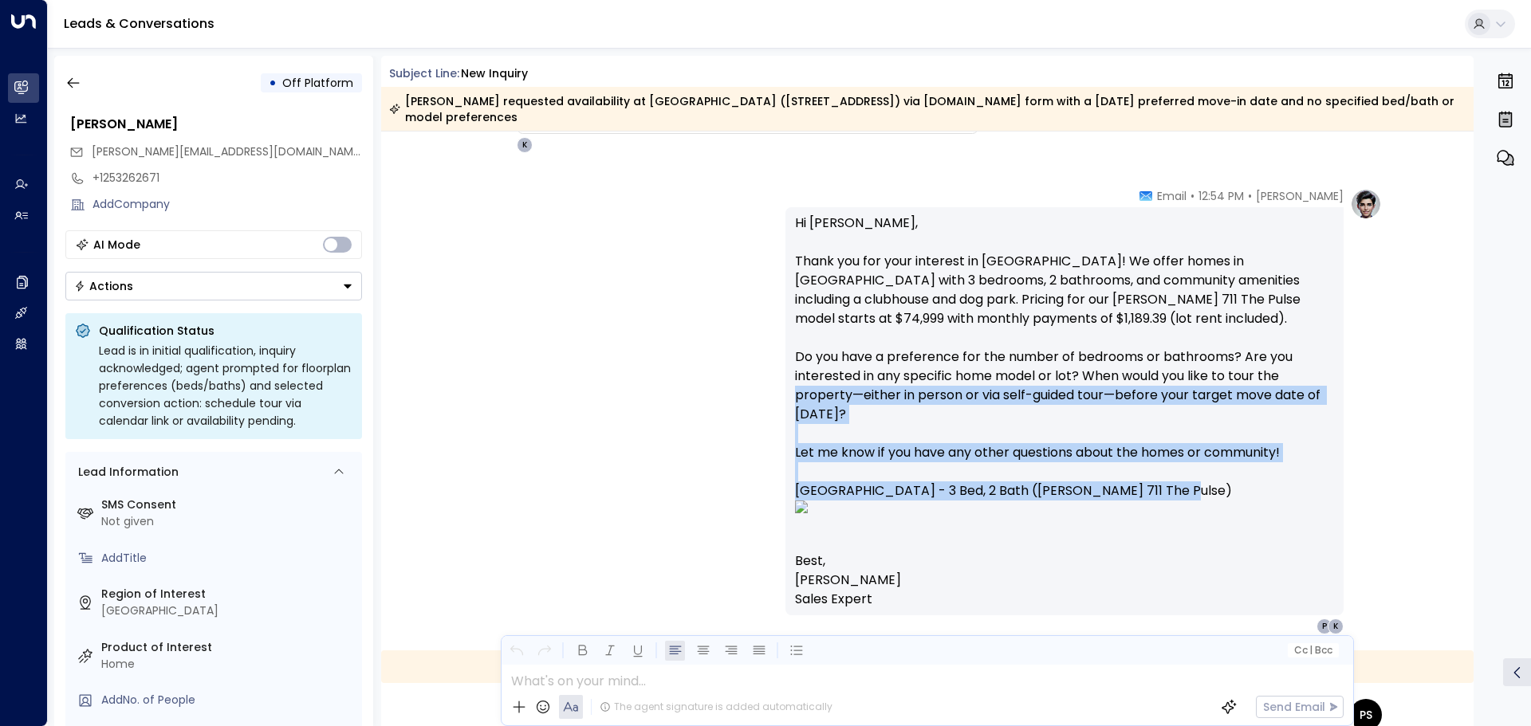
drag, startPoint x: 1203, startPoint y: 494, endPoint x: 743, endPoint y: 388, distance: 471.6
click at [743, 388] on div "[PERSON_NAME] • 12:54 PM • Email Hi [PERSON_NAME], Thank you for your interest …" at bounding box center [927, 411] width 909 height 447
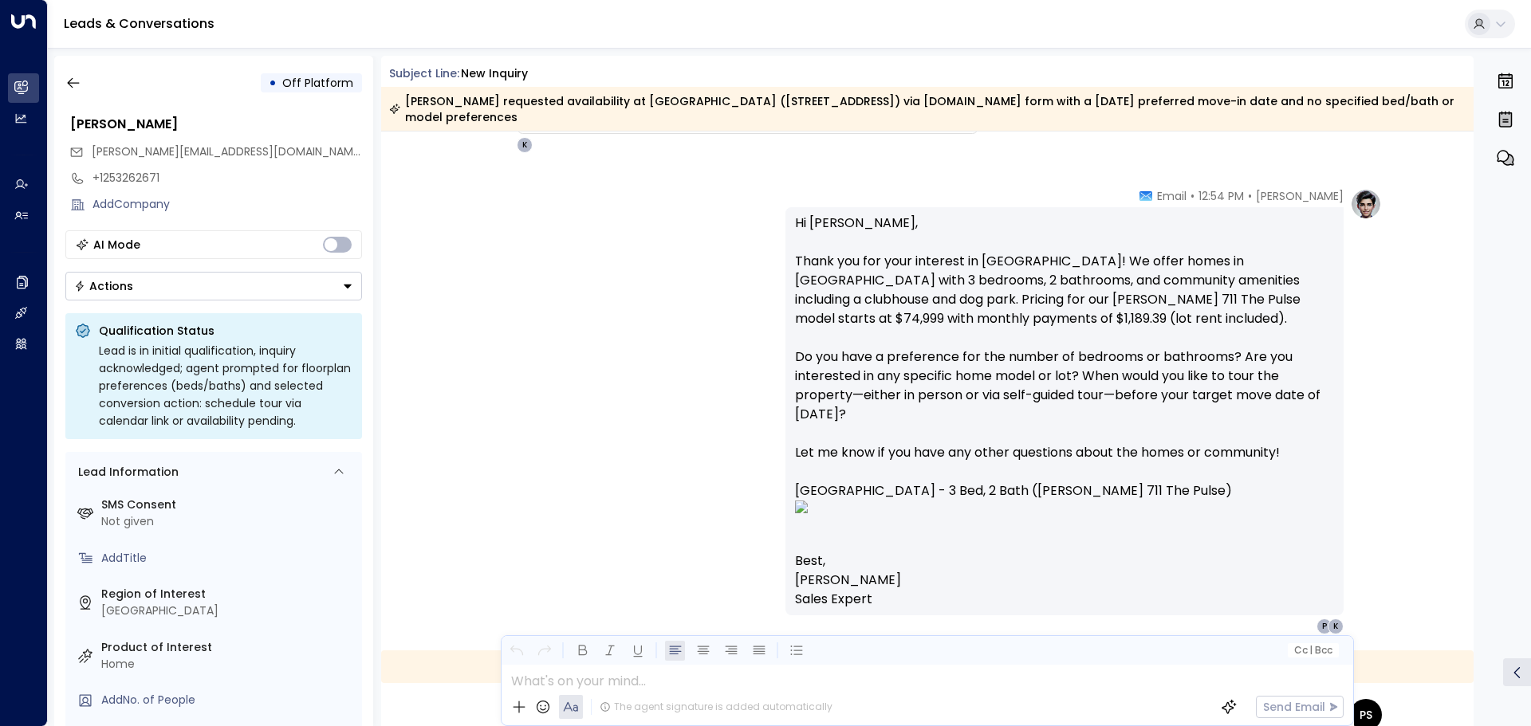
click at [935, 385] on p "Hi [PERSON_NAME], Thank you for your interest in [GEOGRAPHIC_DATA]! We offer ho…" at bounding box center [1064, 383] width 539 height 338
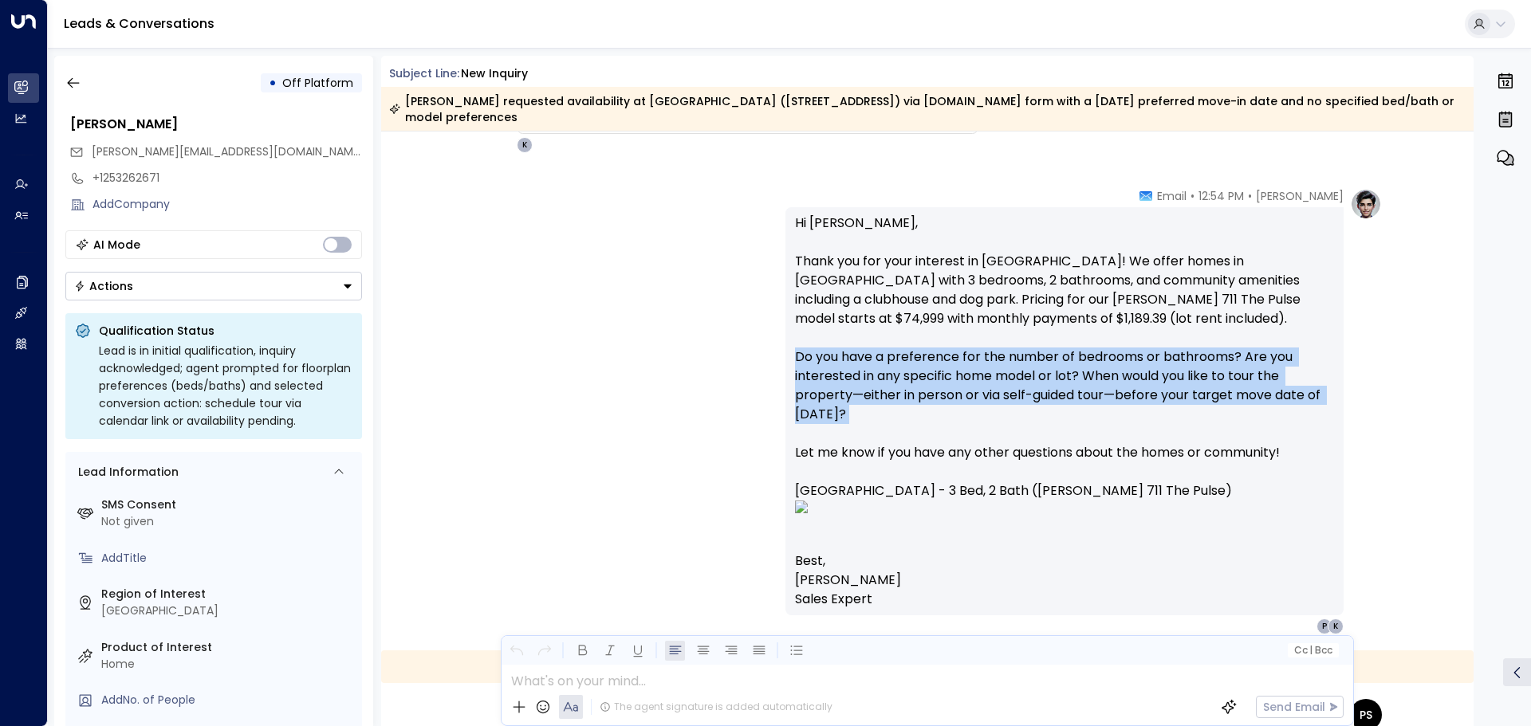
click at [935, 385] on p "Hi [PERSON_NAME], Thank you for your interest in [GEOGRAPHIC_DATA]! We offer ho…" at bounding box center [1064, 383] width 539 height 338
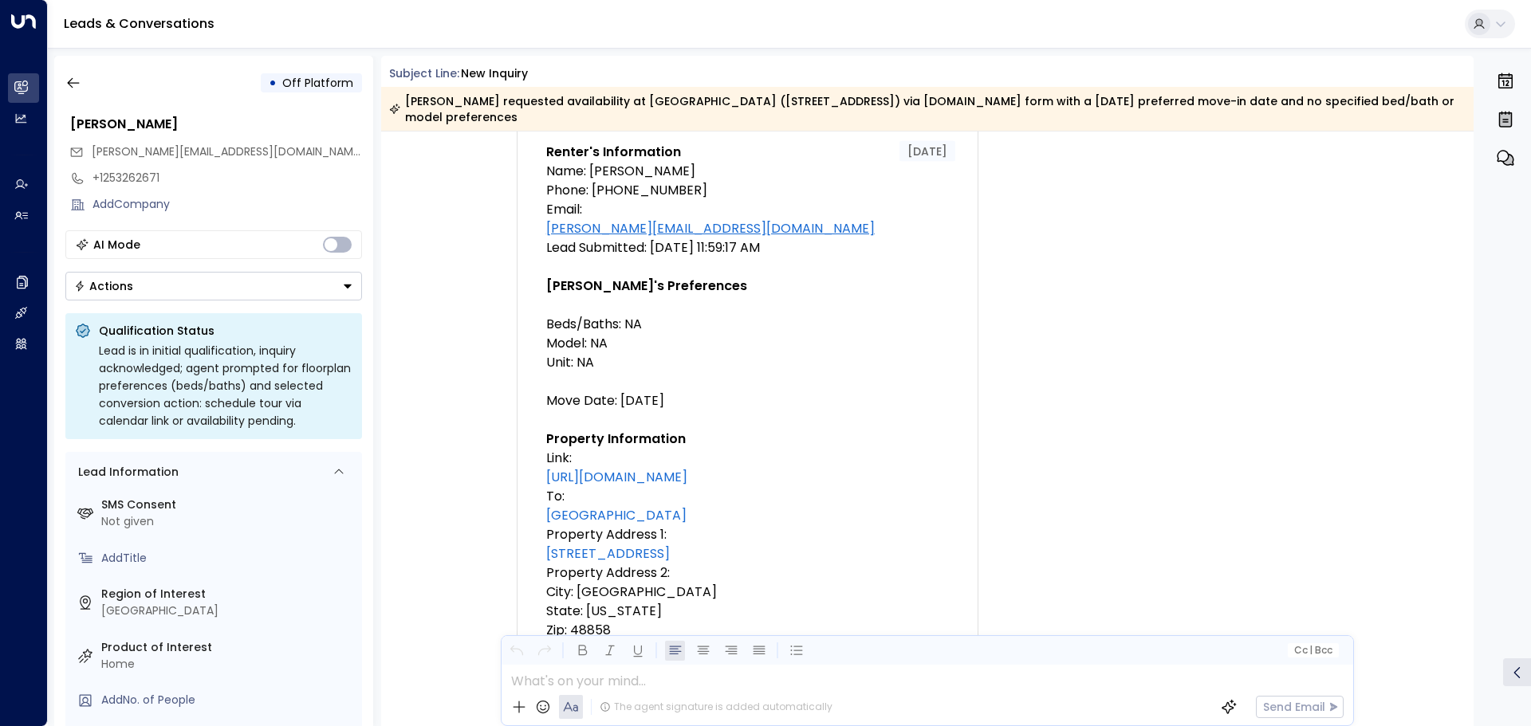
scroll to position [90, 0]
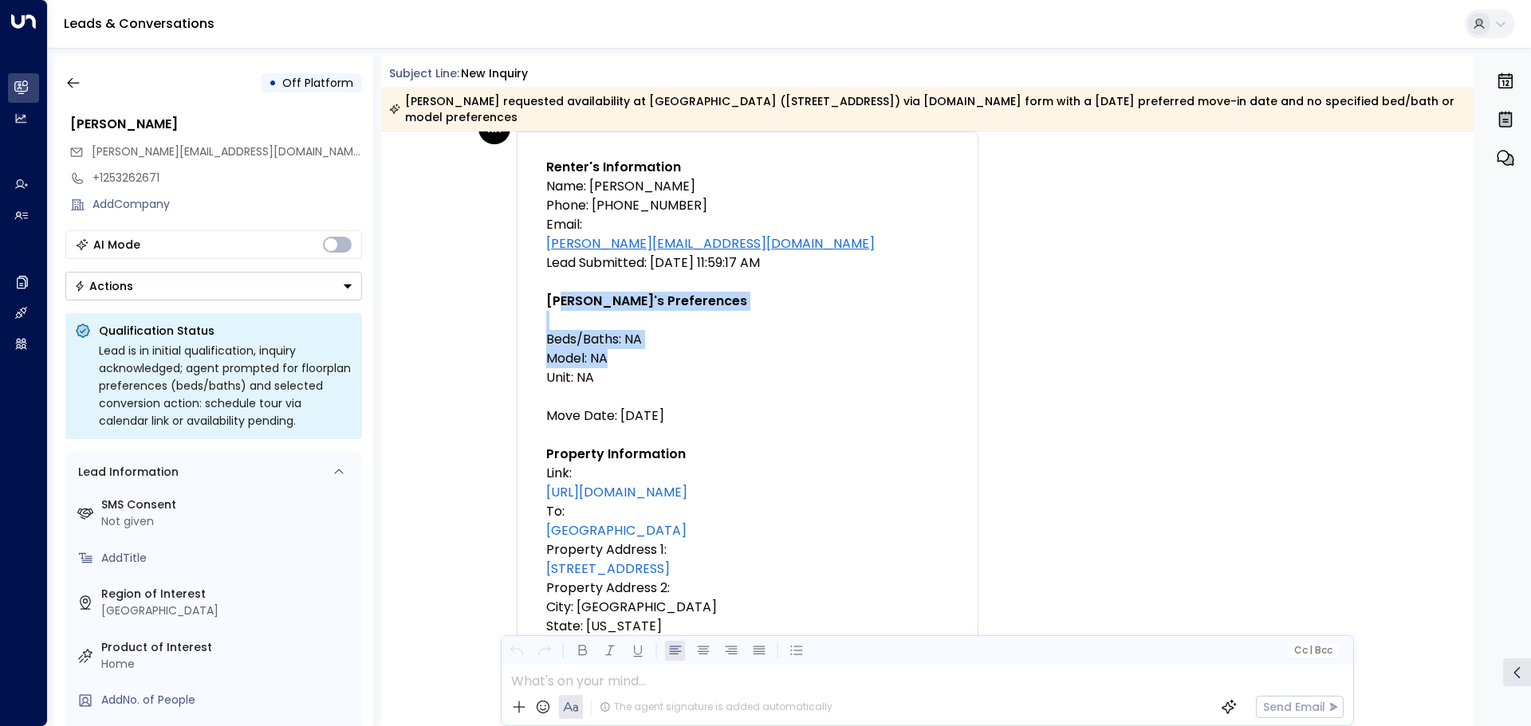
drag, startPoint x: 557, startPoint y: 306, endPoint x: 685, endPoint y: 356, distance: 137.1
click at [685, 356] on td "Renter's Information Name: [PERSON_NAME] Phone: [PHONE_NUMBER] Email: [PERSON_N…" at bounding box center [747, 435] width 441 height 593
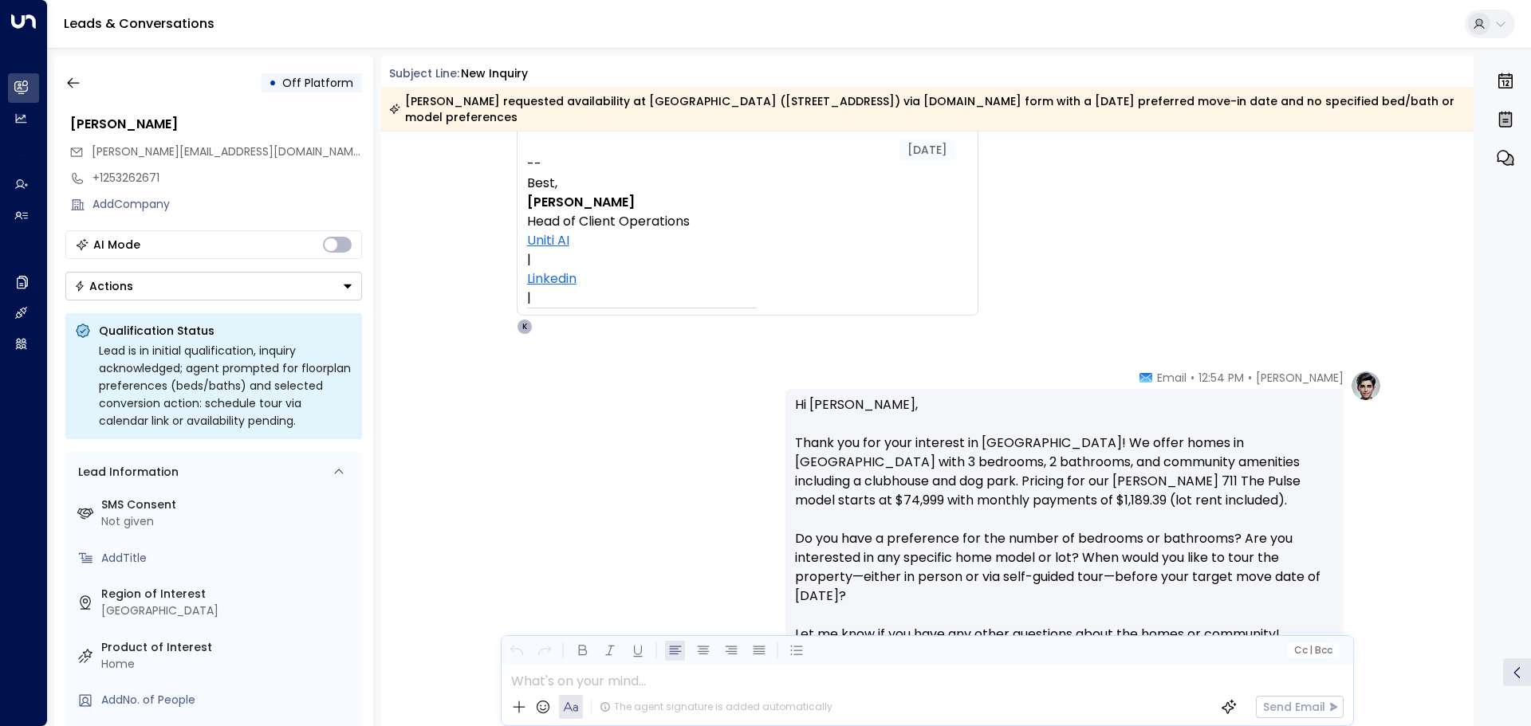
scroll to position [808, 0]
